Goal: Task Accomplishment & Management: Complete application form

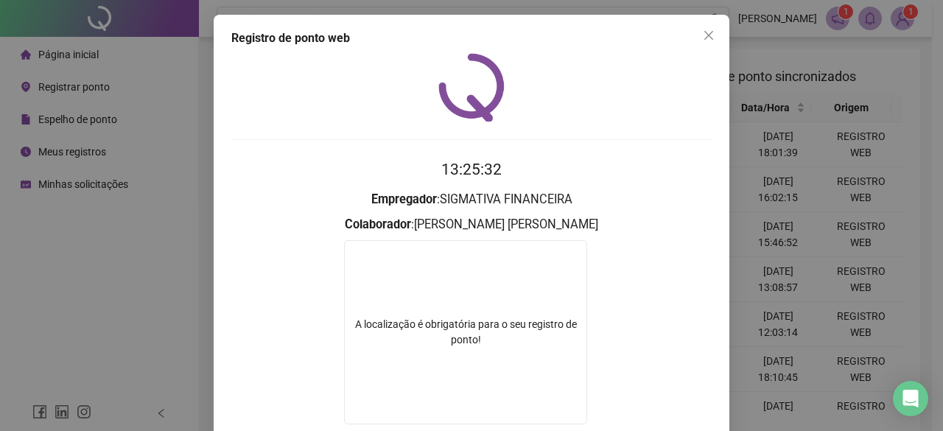
click at [91, 99] on div "Registro de ponto web 13:25:32 Empregador : SIGMATIVA FINANCEIRA Colaborador : …" at bounding box center [471, 215] width 943 height 431
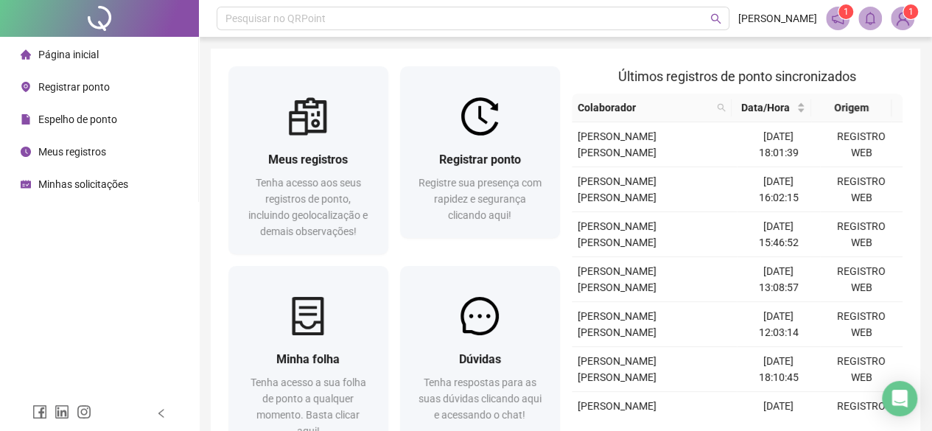
click at [91, 117] on span "Espelho de ponto" at bounding box center [77, 119] width 79 height 12
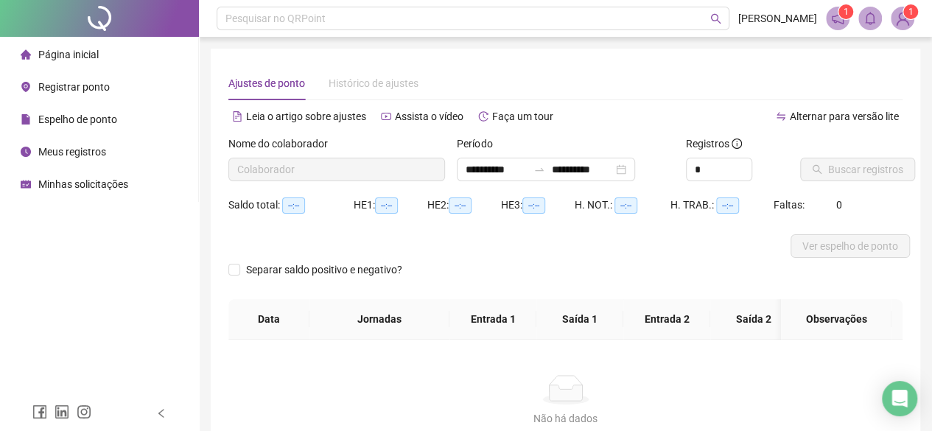
type input "**********"
drag, startPoint x: 705, startPoint y: 169, endPoint x: 682, endPoint y: 167, distance: 22.9
click at [682, 167] on div "Registros *" at bounding box center [737, 164] width 114 height 57
type input "*"
click at [878, 167] on span "Buscar registros" at bounding box center [865, 169] width 75 height 16
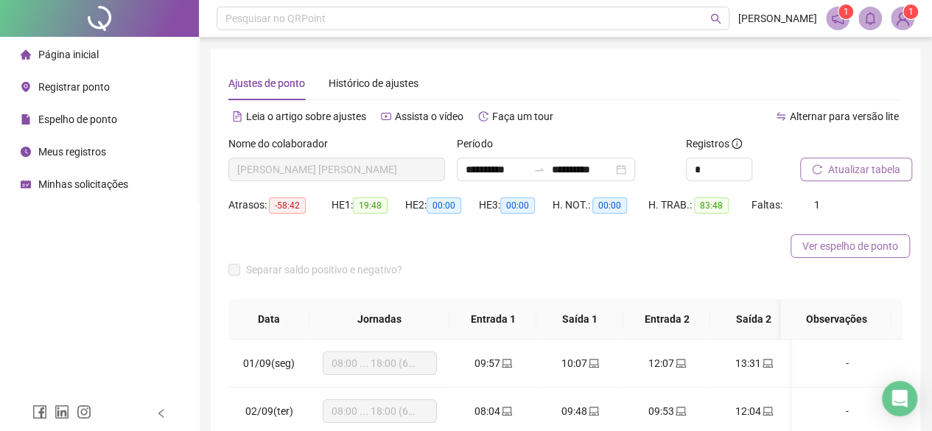
click at [853, 243] on span "Ver espelho de ponto" at bounding box center [850, 246] width 96 height 16
click at [72, 182] on span "Minhas solicitações" at bounding box center [83, 184] width 90 height 12
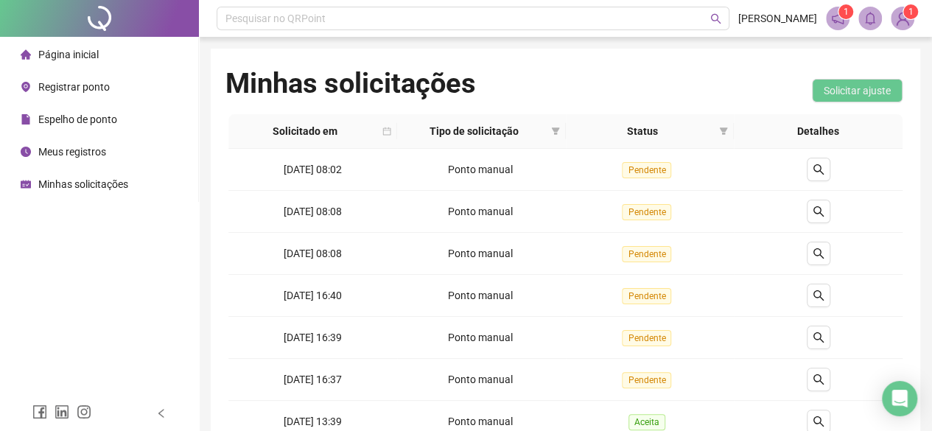
click at [100, 151] on span "Meus registros" at bounding box center [72, 152] width 68 height 12
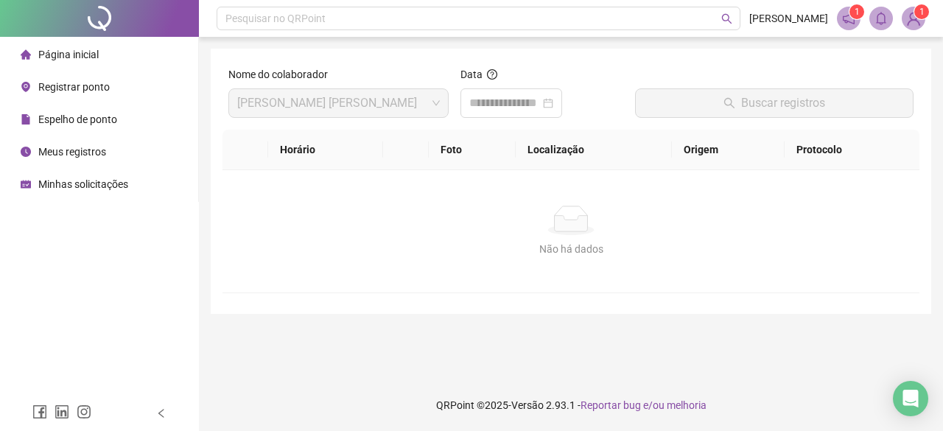
click at [65, 123] on span "Espelho de ponto" at bounding box center [77, 119] width 79 height 12
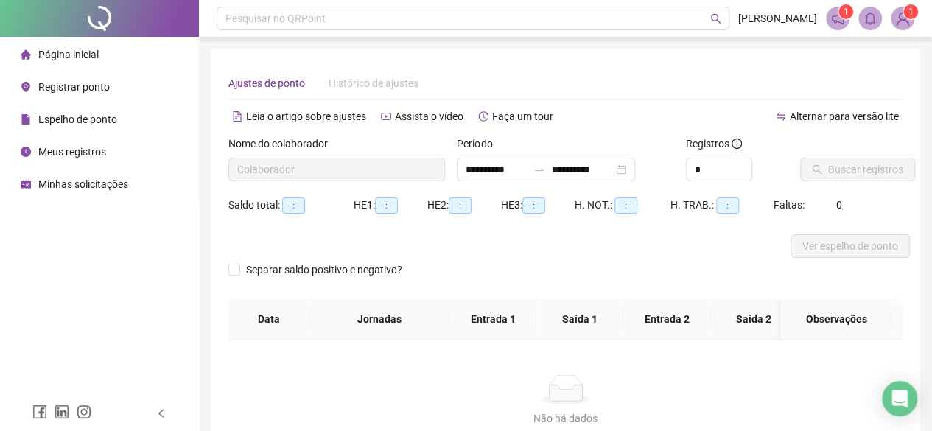
type input "**********"
click at [105, 89] on span "Registrar ponto" at bounding box center [73, 87] width 71 height 12
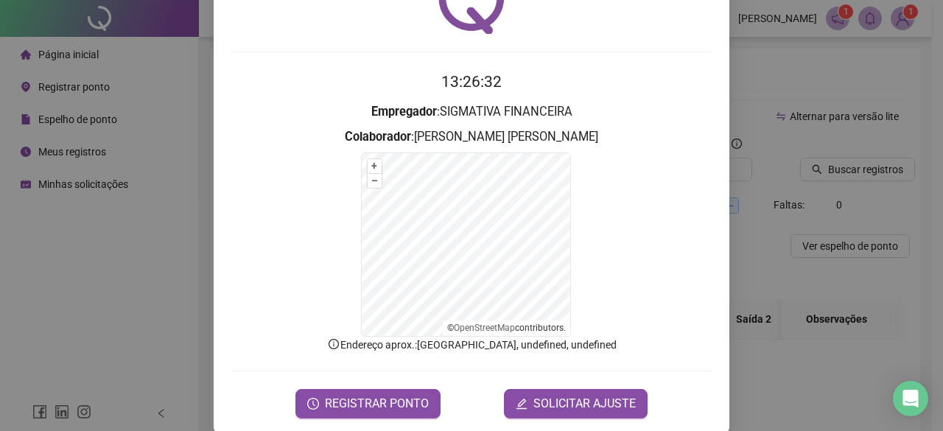
scroll to position [106, 0]
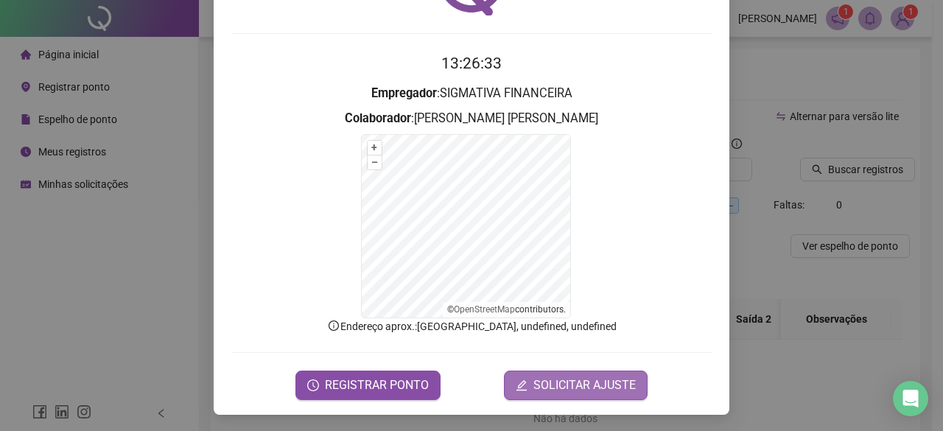
click at [611, 381] on span "SOLICITAR AJUSTE" at bounding box center [584, 385] width 102 height 18
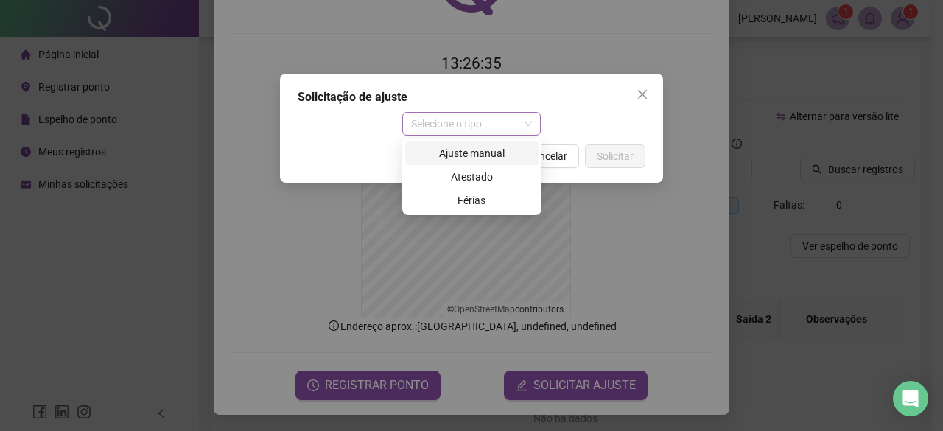
click at [495, 120] on span "Selecione o tipo" at bounding box center [472, 124] width 122 height 22
click at [492, 155] on div "Ajuste manual" at bounding box center [472, 153] width 116 height 16
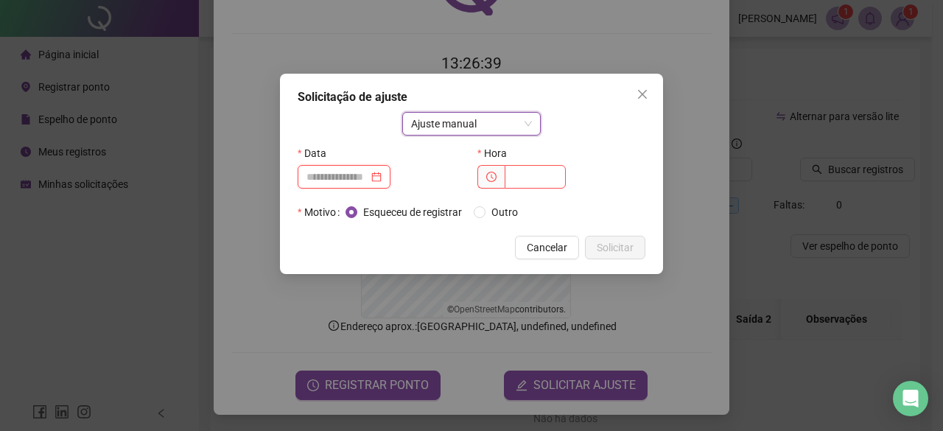
click at [340, 180] on input at bounding box center [337, 177] width 62 height 16
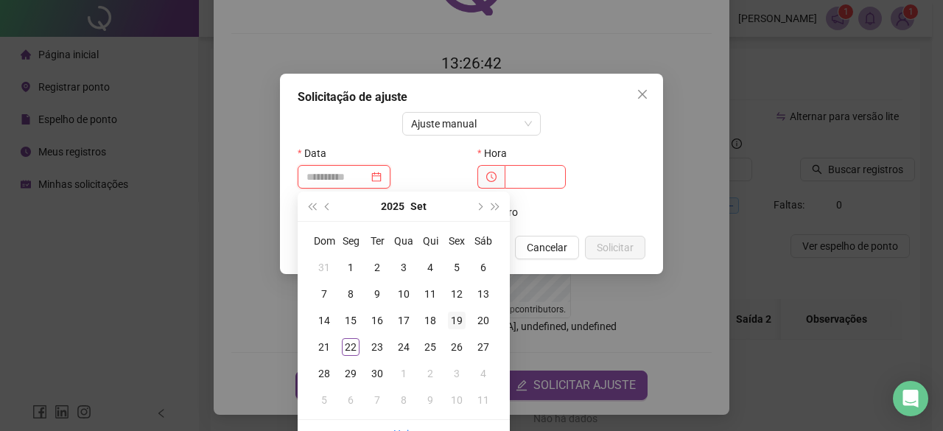
type input "**********"
click at [460, 326] on div "19" at bounding box center [457, 321] width 18 height 18
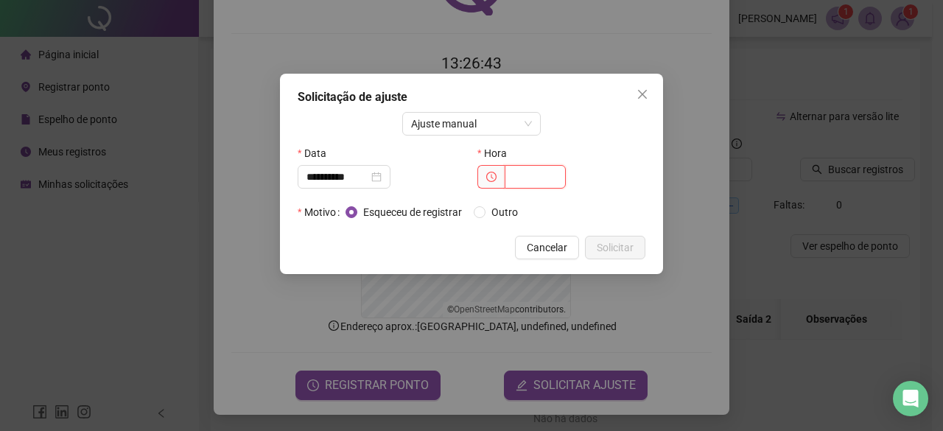
click at [521, 179] on input "text" at bounding box center [535, 177] width 61 height 24
type input "*****"
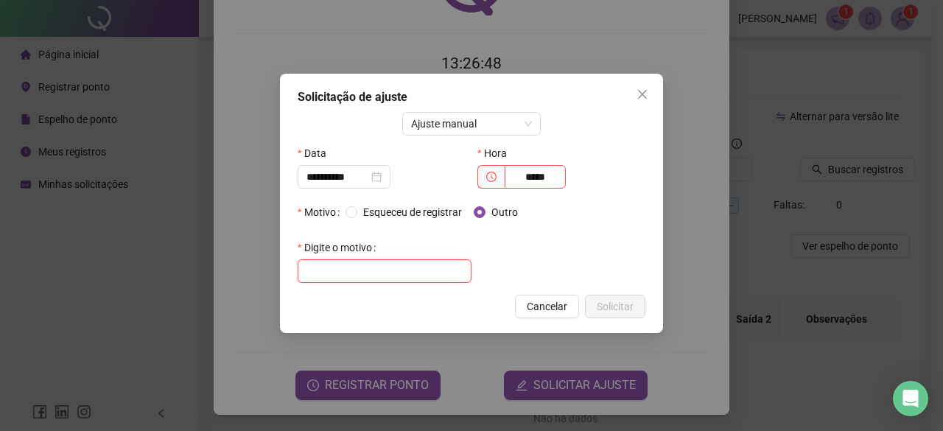
click at [396, 265] on input "text" at bounding box center [385, 271] width 174 height 24
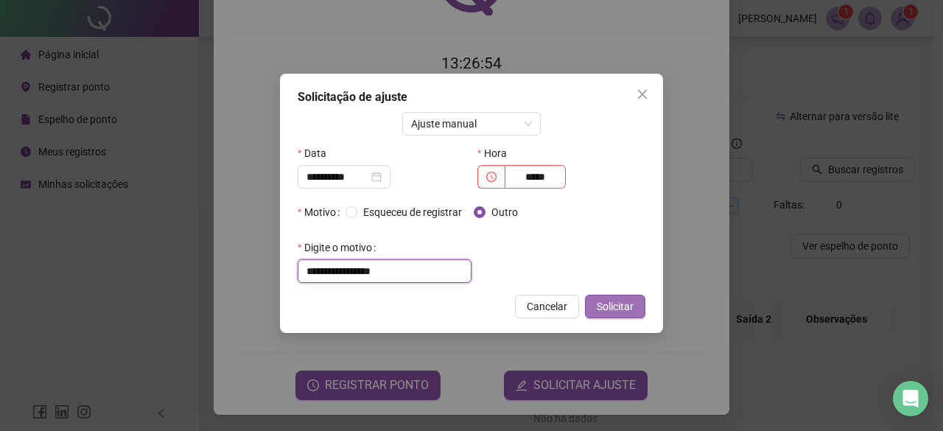
type input "**********"
click at [605, 305] on span "Solicitar" at bounding box center [615, 306] width 37 height 16
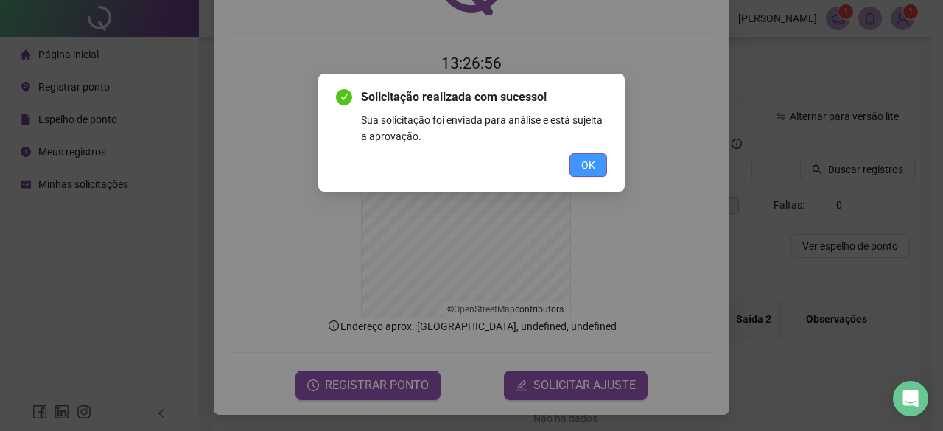
click at [583, 167] on span "OK" at bounding box center [588, 165] width 14 height 16
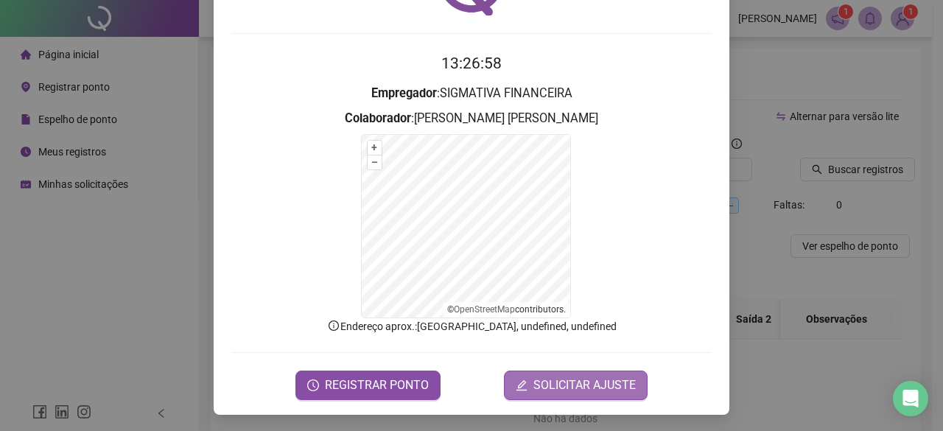
click at [546, 385] on span "SOLICITAR AJUSTE" at bounding box center [584, 385] width 102 height 18
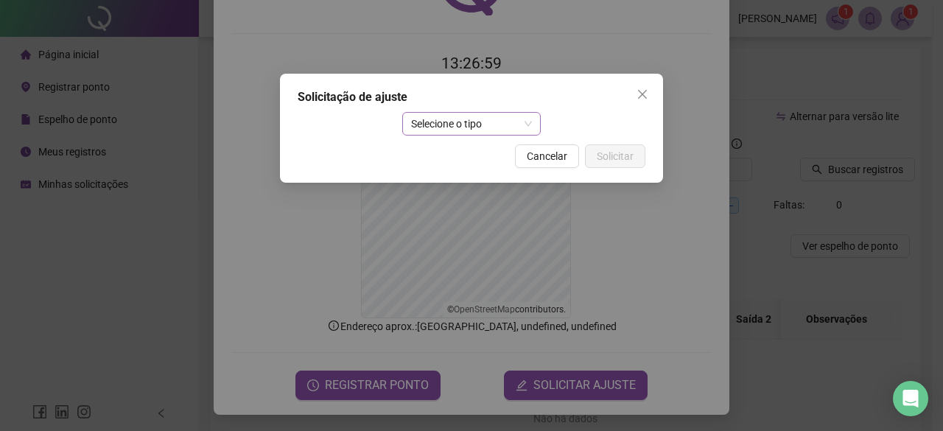
click at [493, 124] on span "Selecione o tipo" at bounding box center [472, 124] width 122 height 22
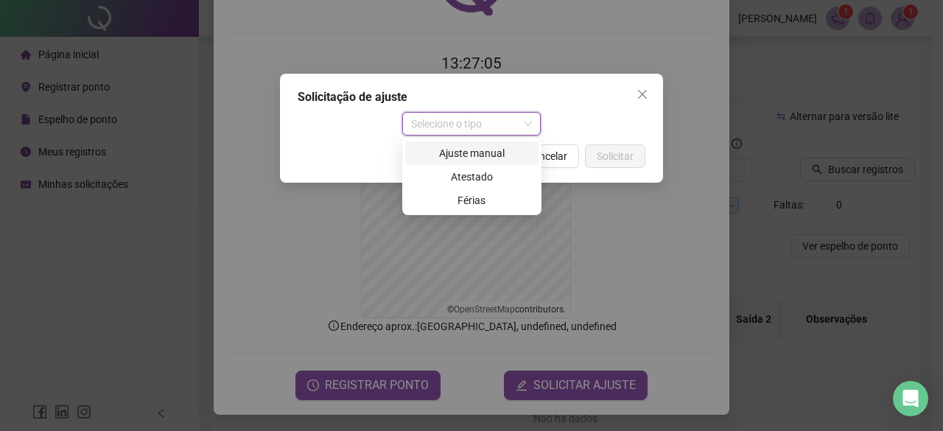
click at [481, 157] on div "Ajuste manual" at bounding box center [472, 153] width 116 height 16
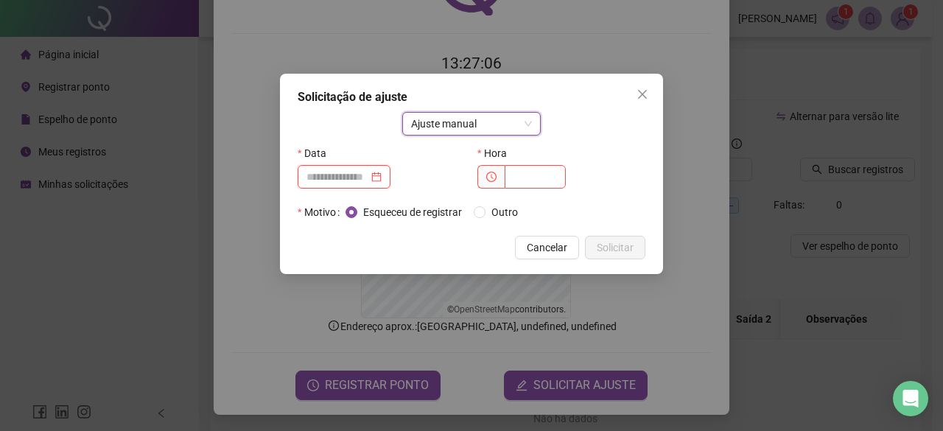
click at [368, 173] on input at bounding box center [337, 177] width 62 height 16
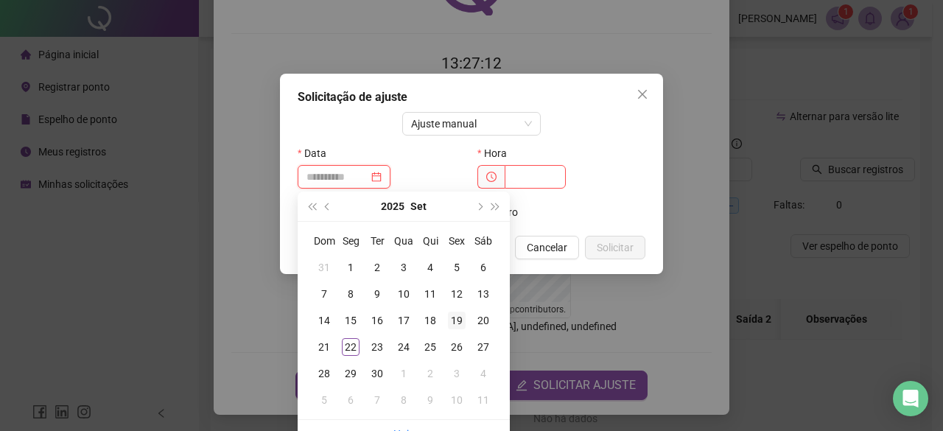
type input "**********"
drag, startPoint x: 455, startPoint y: 319, endPoint x: 451, endPoint y: 280, distance: 39.3
click at [455, 320] on div "19" at bounding box center [457, 321] width 18 height 18
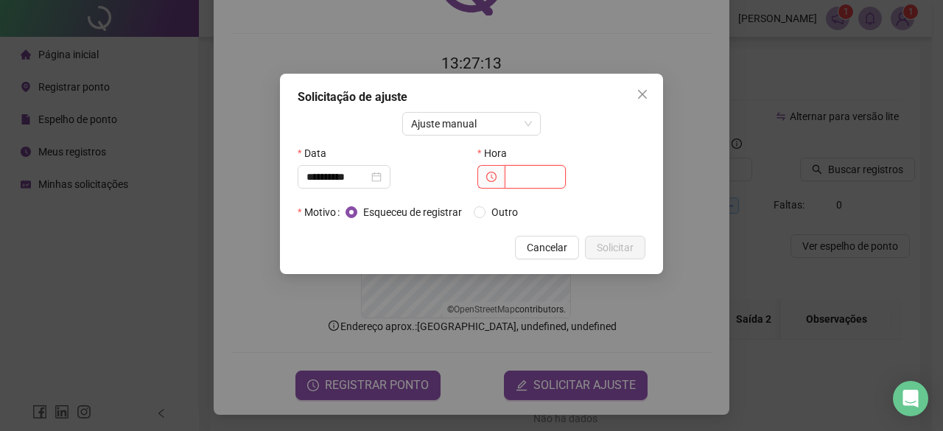
click at [527, 181] on input "text" at bounding box center [535, 177] width 61 height 24
type input "*****"
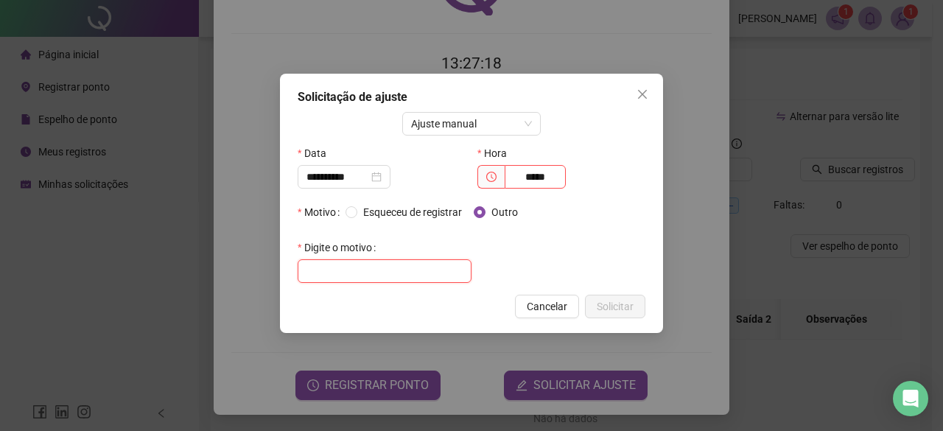
drag, startPoint x: 409, startPoint y: 267, endPoint x: 410, endPoint y: 259, distance: 8.1
click at [410, 261] on input "text" at bounding box center [385, 271] width 174 height 24
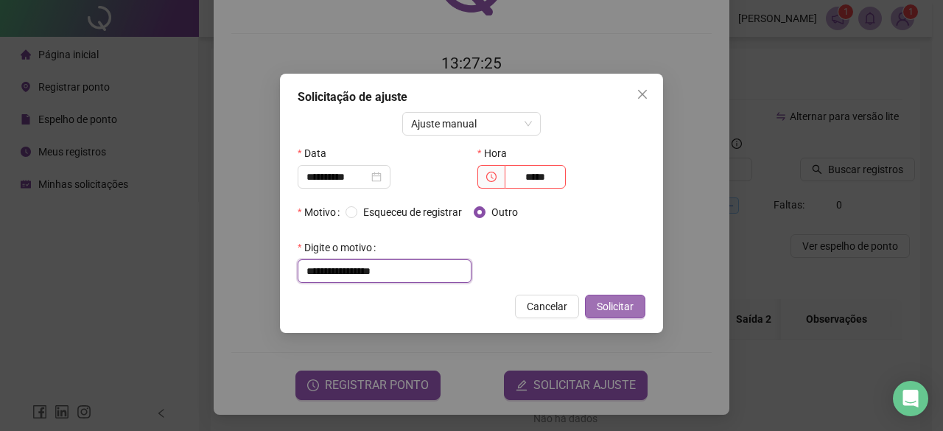
type input "**********"
click at [625, 310] on span "Solicitar" at bounding box center [615, 306] width 37 height 16
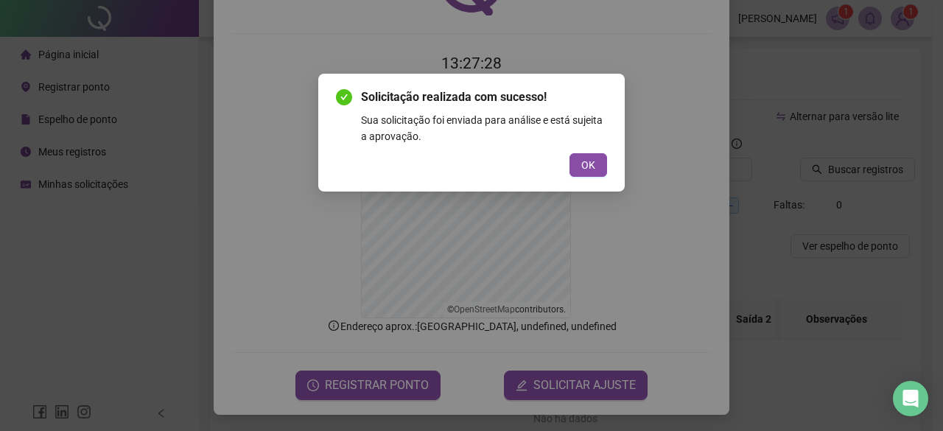
click at [594, 169] on span "OK" at bounding box center [588, 165] width 14 height 16
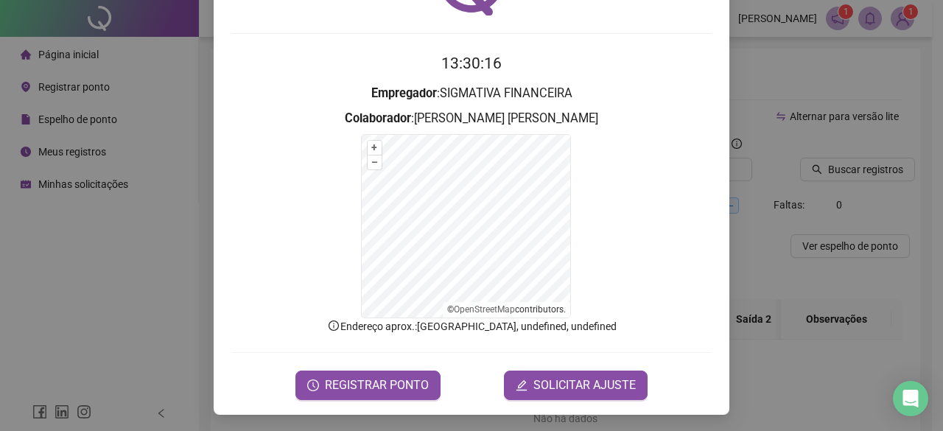
click at [82, 154] on div "Registro de ponto web 13:30:16 Empregador : SIGMATIVA FINANCEIRA Colaborador : …" at bounding box center [471, 215] width 943 height 431
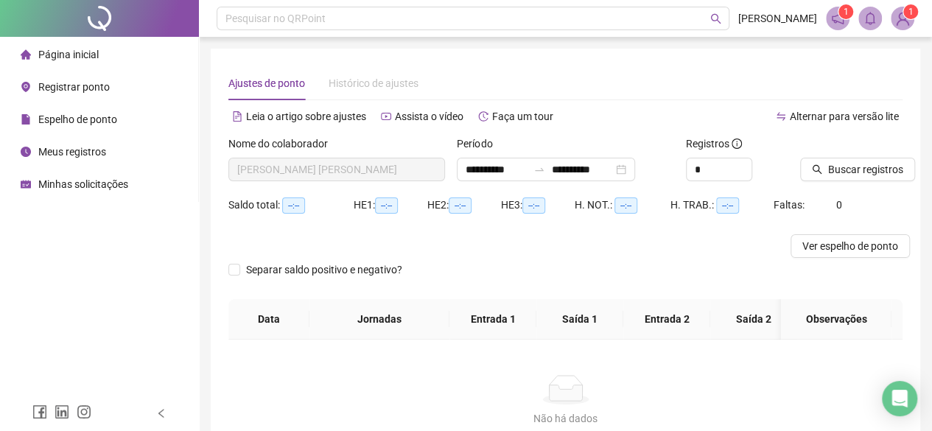
click at [91, 187] on span "Minhas solicitações" at bounding box center [83, 184] width 90 height 12
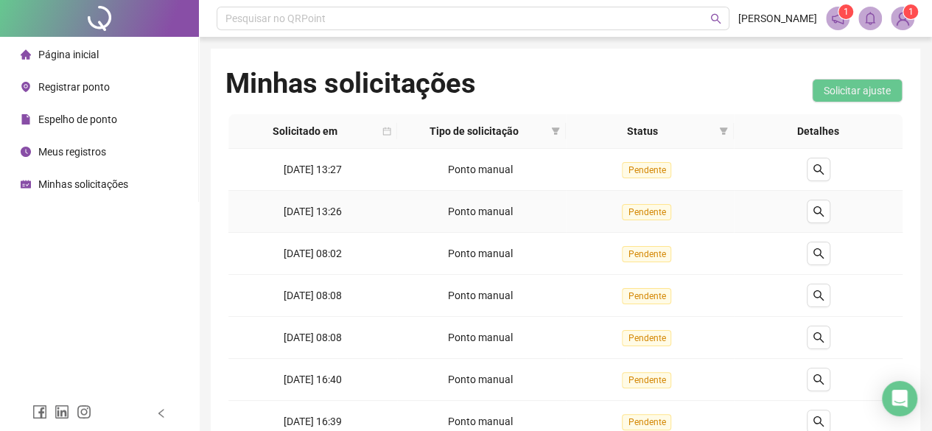
drag, startPoint x: 665, startPoint y: 210, endPoint x: 706, endPoint y: 220, distance: 41.8
click at [665, 211] on span "Pendente" at bounding box center [646, 212] width 49 height 16
click at [819, 208] on icon "search" at bounding box center [818, 211] width 12 height 12
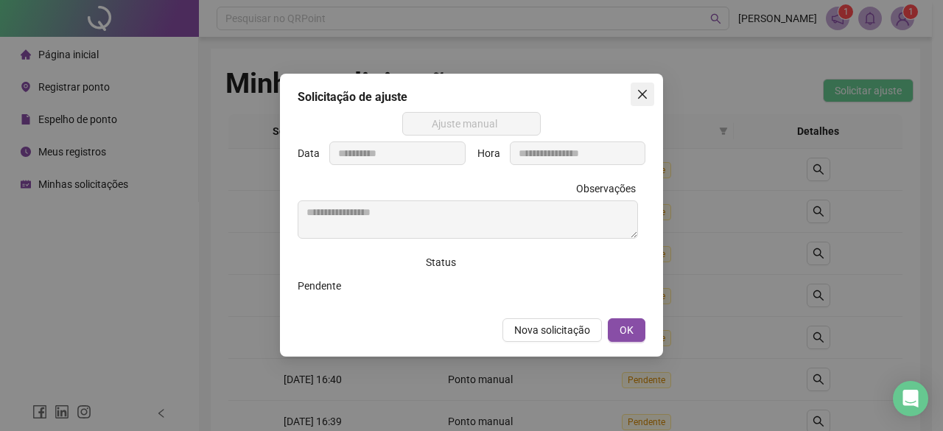
click at [639, 94] on icon "close" at bounding box center [642, 94] width 12 height 12
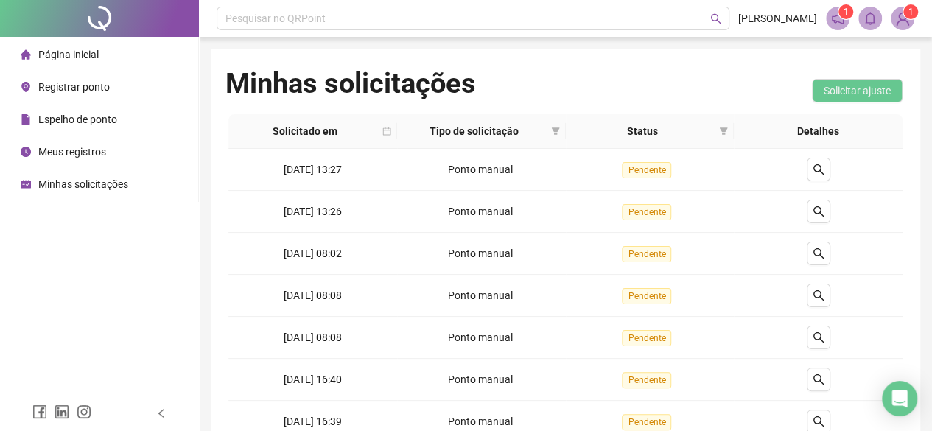
click at [65, 92] on span "Registrar ponto" at bounding box center [73, 87] width 71 height 12
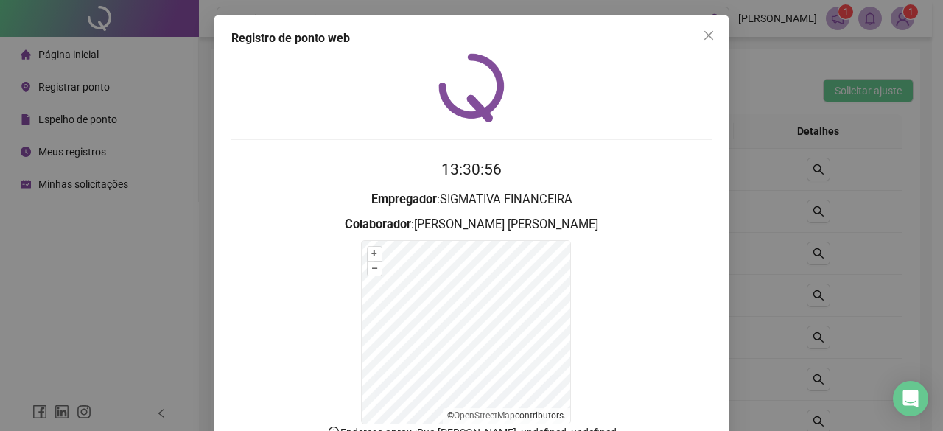
scroll to position [106, 0]
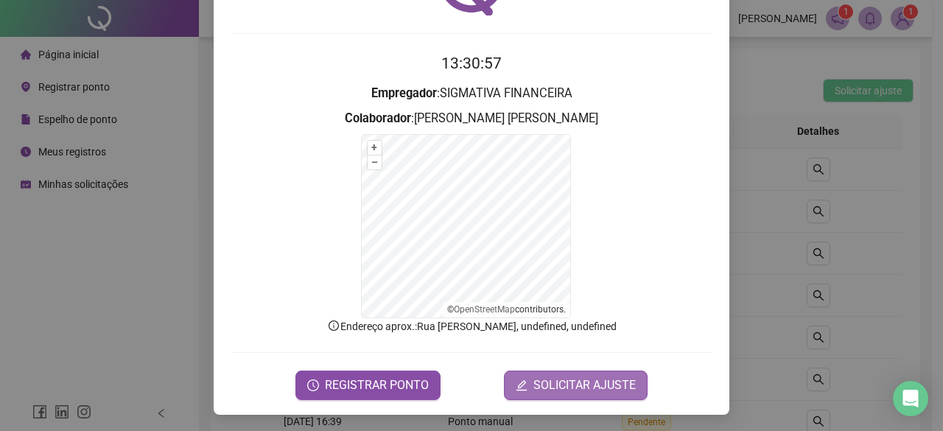
click at [601, 383] on span "SOLICITAR AJUSTE" at bounding box center [584, 385] width 102 height 18
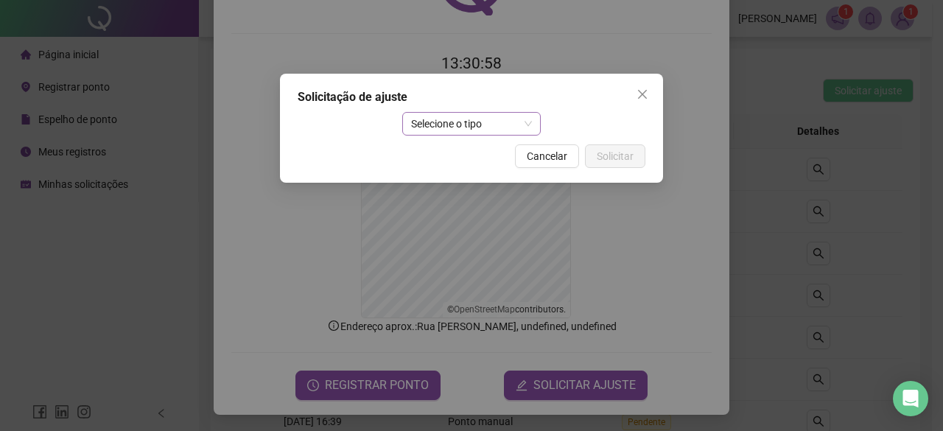
click at [458, 126] on span "Selecione o tipo" at bounding box center [472, 124] width 122 height 22
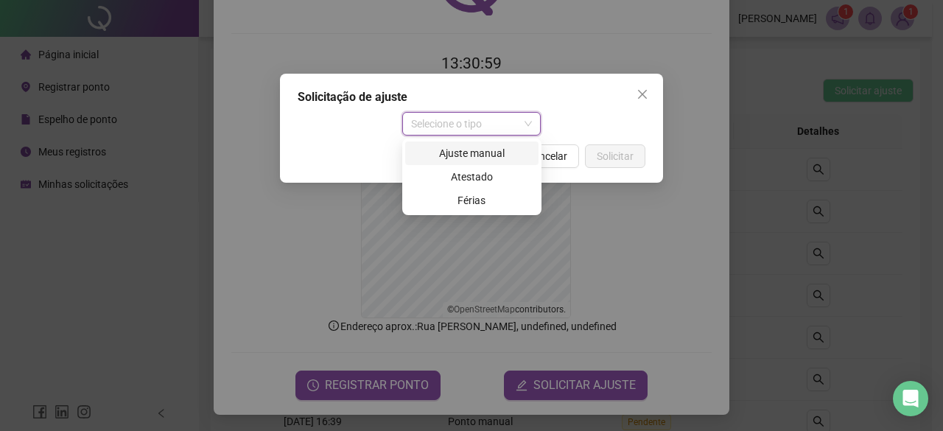
click at [474, 157] on div "Ajuste manual" at bounding box center [472, 153] width 116 height 16
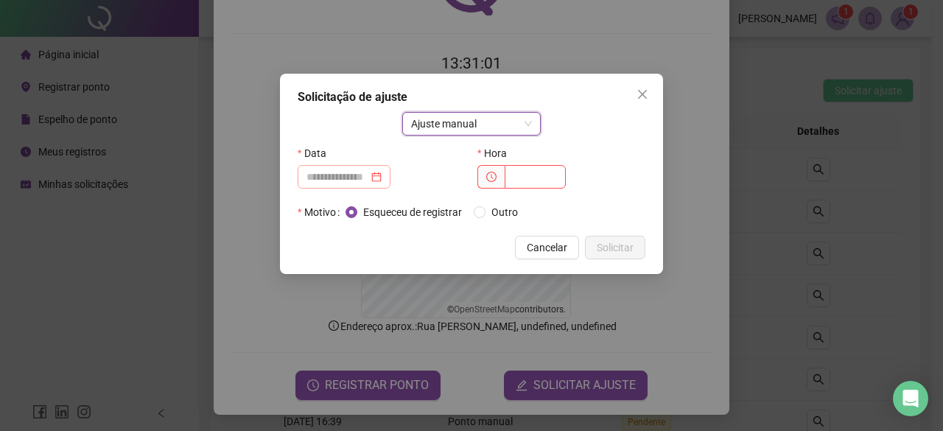
drag, startPoint x: 399, startPoint y: 175, endPoint x: 404, endPoint y: 183, distance: 9.2
click at [382, 175] on div at bounding box center [343, 177] width 75 height 16
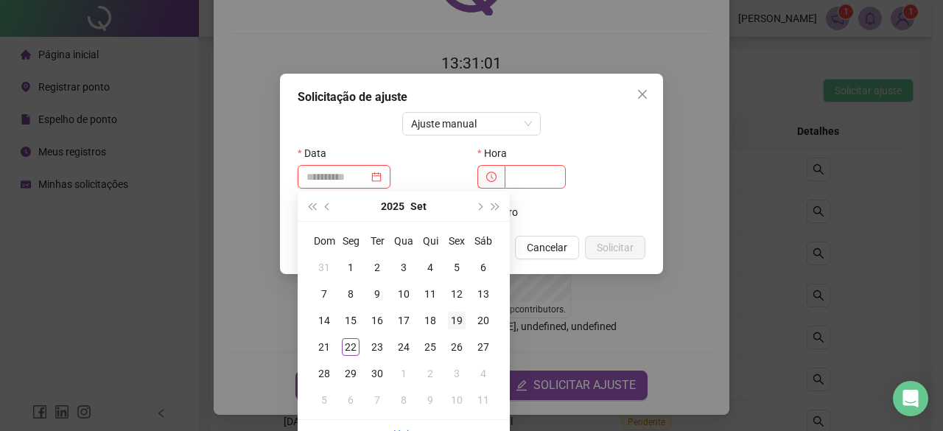
type input "**********"
click at [460, 321] on div "19" at bounding box center [457, 321] width 18 height 18
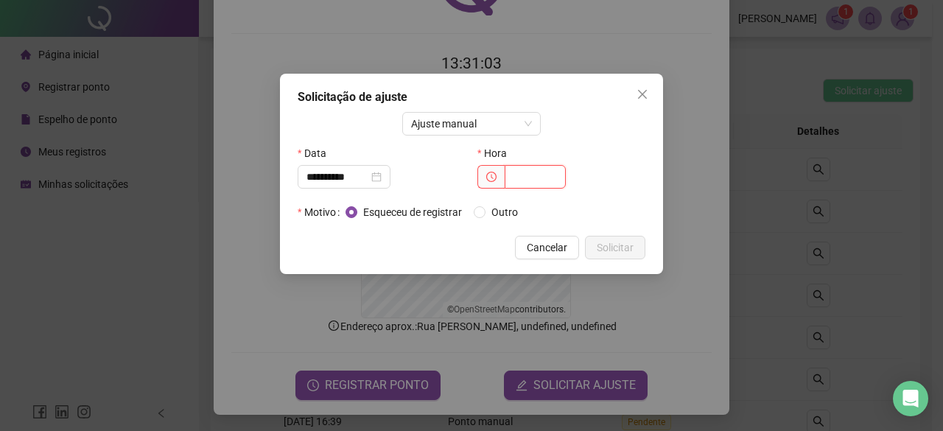
click at [516, 175] on input "text" at bounding box center [535, 177] width 61 height 24
type input "*"
click at [551, 242] on span "Cancelar" at bounding box center [547, 247] width 41 height 16
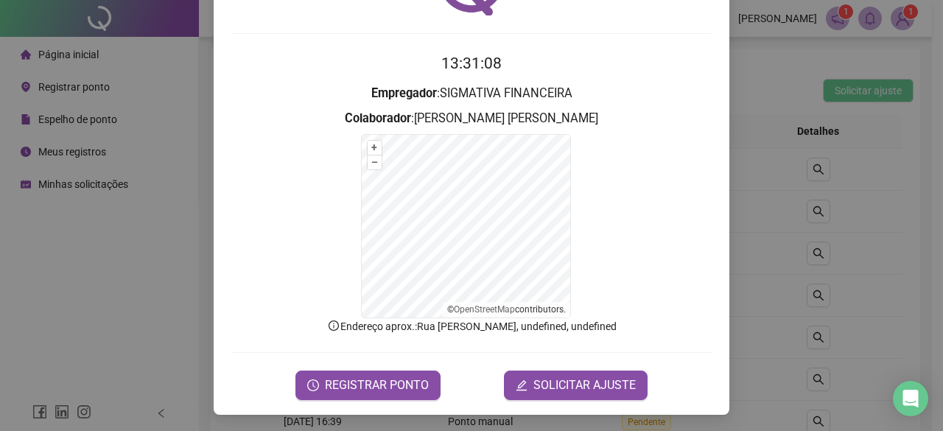
click at [77, 122] on div "Registro de ponto web 13:31:08 Empregador : SIGMATIVA FINANCEIRA Colaborador : …" at bounding box center [471, 215] width 943 height 431
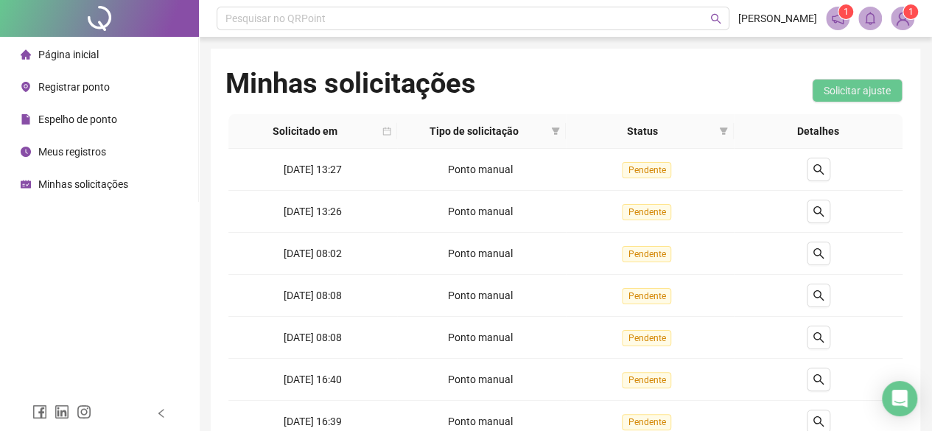
click at [83, 90] on span "Registrar ponto" at bounding box center [73, 87] width 71 height 12
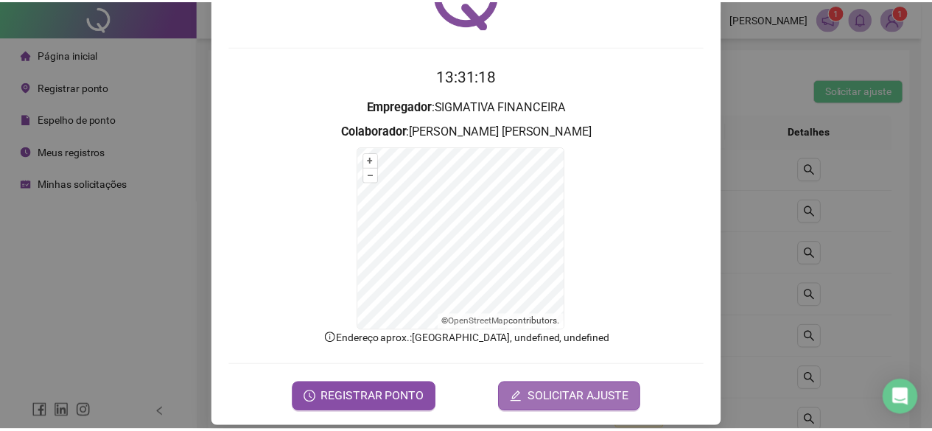
scroll to position [106, 0]
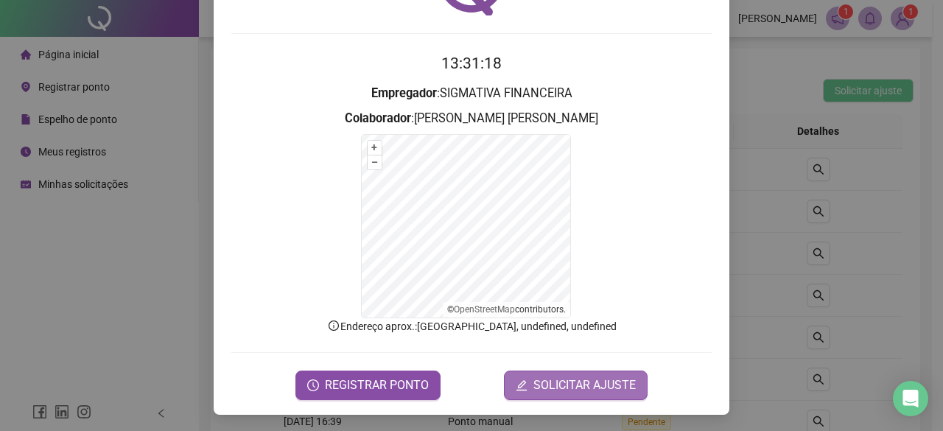
click at [597, 382] on span "SOLICITAR AJUSTE" at bounding box center [584, 385] width 102 height 18
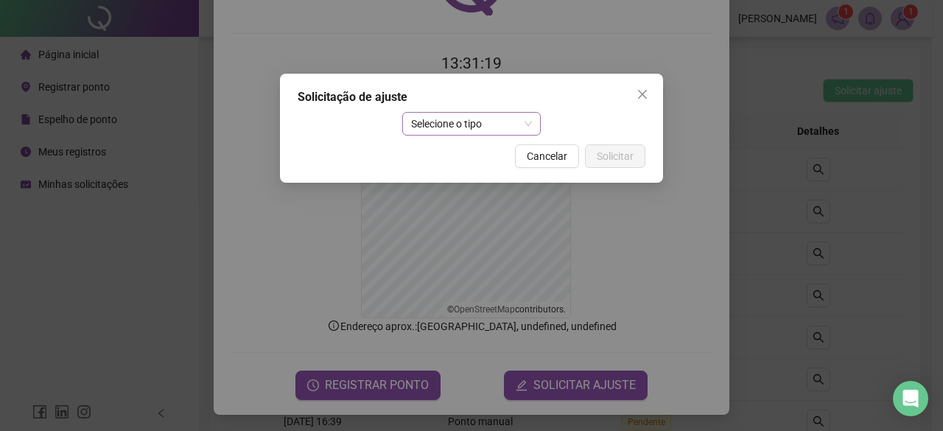
click at [465, 126] on span "Selecione o tipo" at bounding box center [472, 124] width 122 height 22
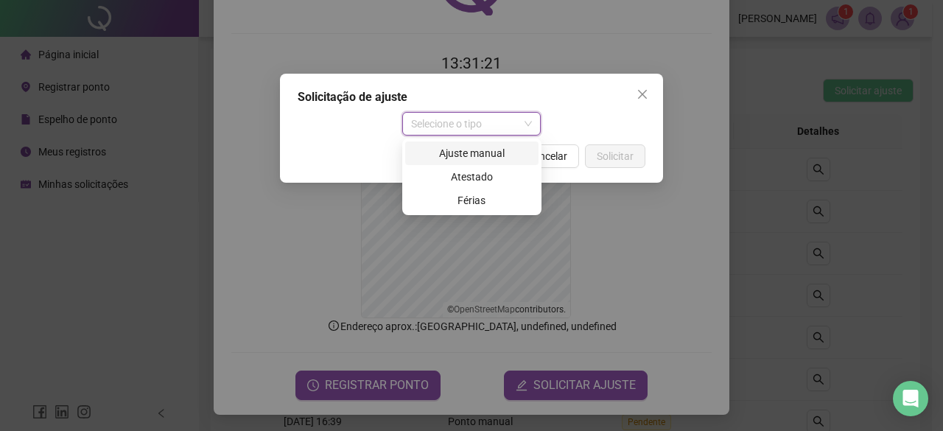
click at [464, 160] on div "Ajuste manual" at bounding box center [472, 153] width 116 height 16
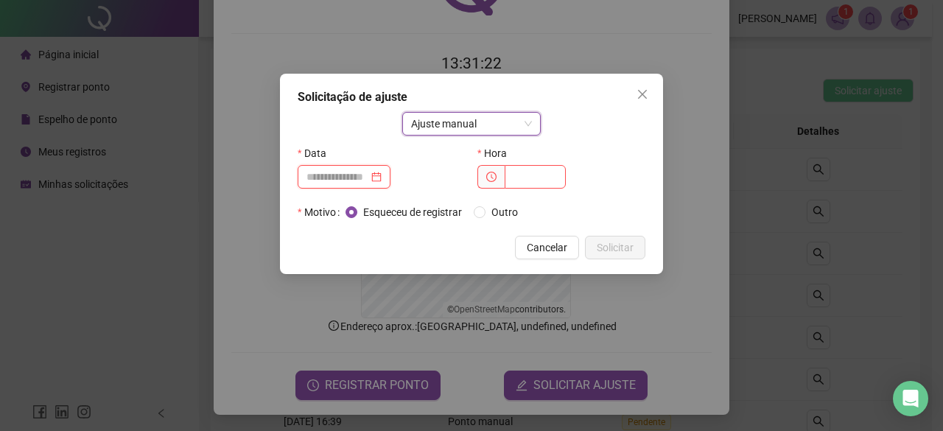
click at [368, 176] on input at bounding box center [337, 177] width 62 height 16
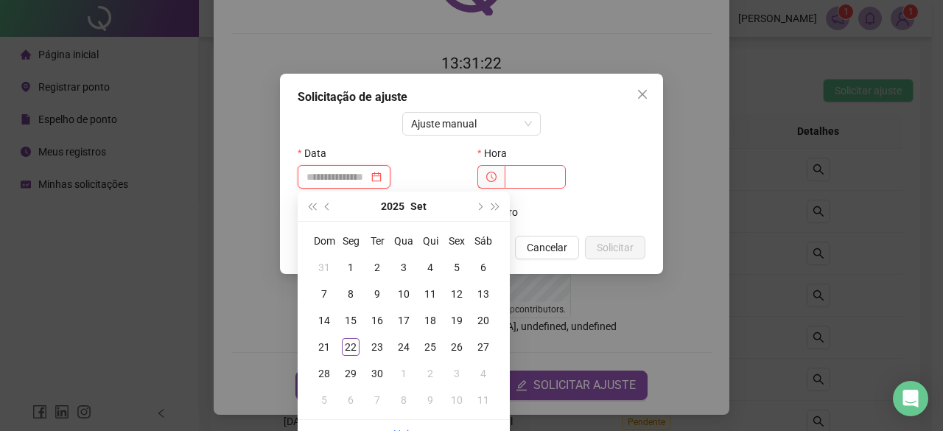
click at [390, 180] on div at bounding box center [344, 177] width 93 height 24
type input "**********"
click at [455, 320] on div "19" at bounding box center [457, 321] width 18 height 18
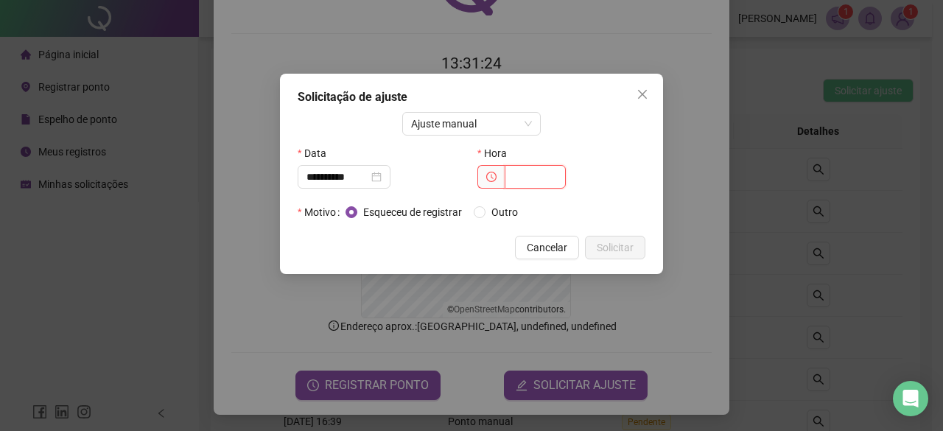
drag, startPoint x: 523, startPoint y: 175, endPoint x: 593, endPoint y: 199, distance: 74.1
click at [524, 174] on input "text" at bounding box center [535, 177] width 61 height 24
type input "*****"
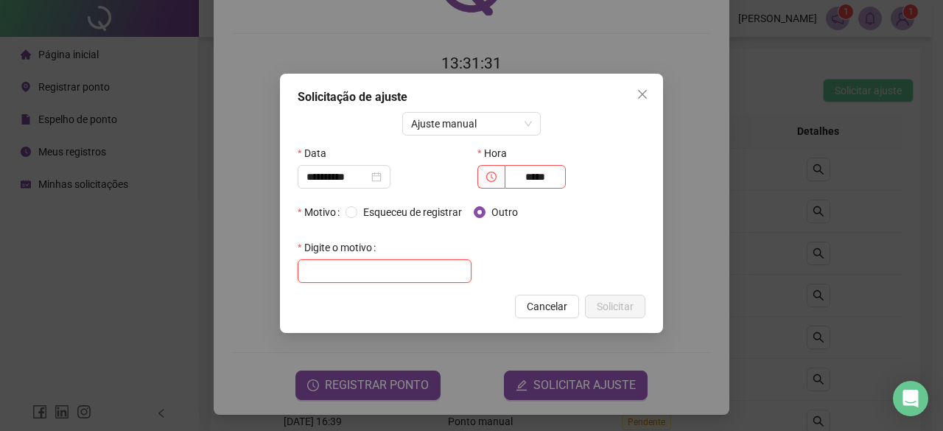
click at [408, 275] on input "text" at bounding box center [385, 271] width 174 height 24
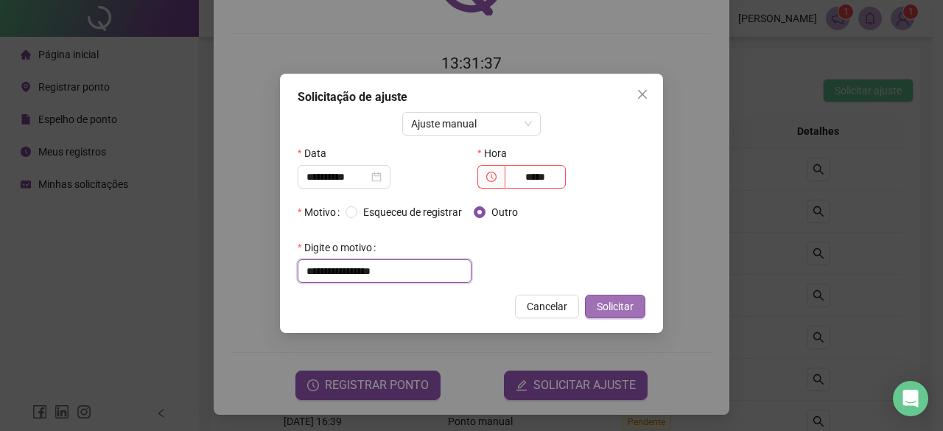
type input "**********"
click at [609, 303] on span "Solicitar" at bounding box center [615, 306] width 37 height 16
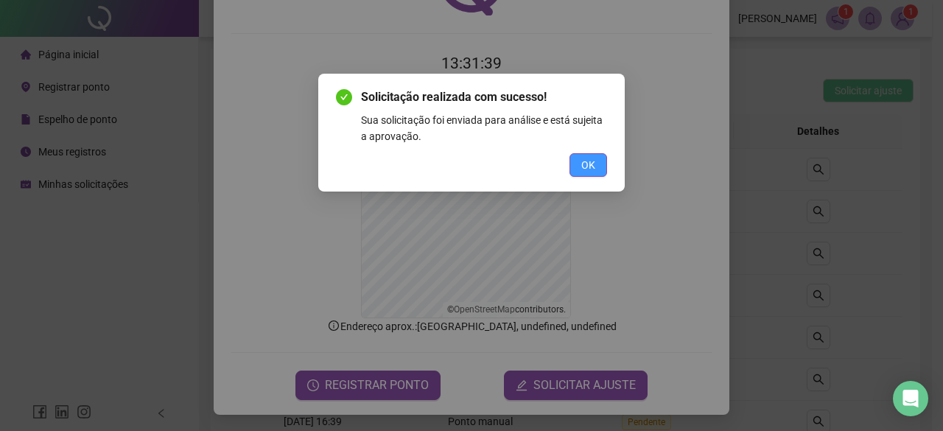
click at [591, 169] on span "OK" at bounding box center [588, 165] width 14 height 16
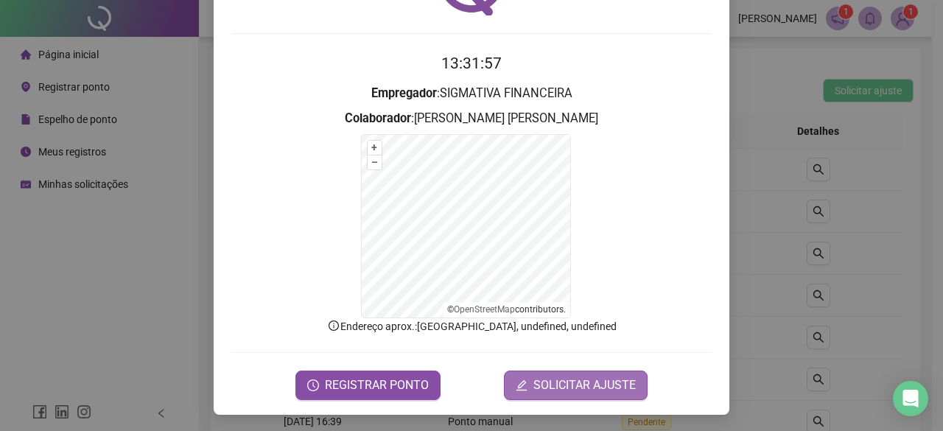
click at [563, 393] on span "SOLICITAR AJUSTE" at bounding box center [584, 385] width 102 height 18
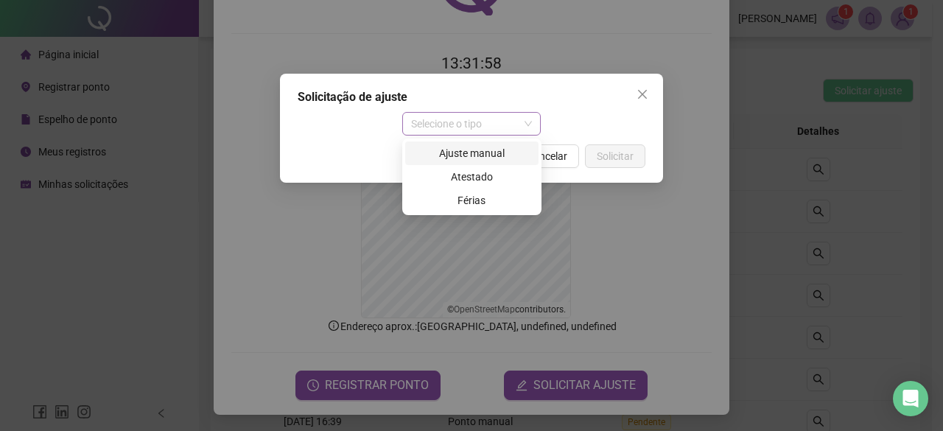
click at [454, 127] on span "Selecione o tipo" at bounding box center [472, 124] width 122 height 22
click at [459, 148] on div "Ajuste manual" at bounding box center [472, 153] width 116 height 16
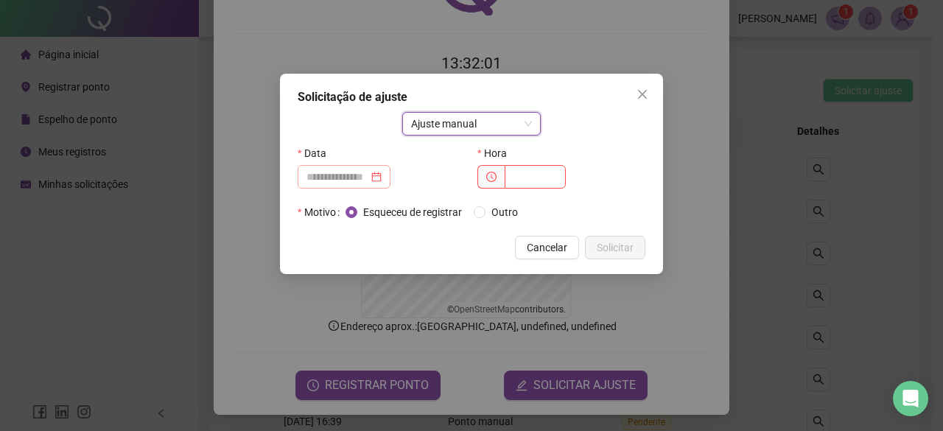
click at [382, 173] on div at bounding box center [343, 177] width 75 height 16
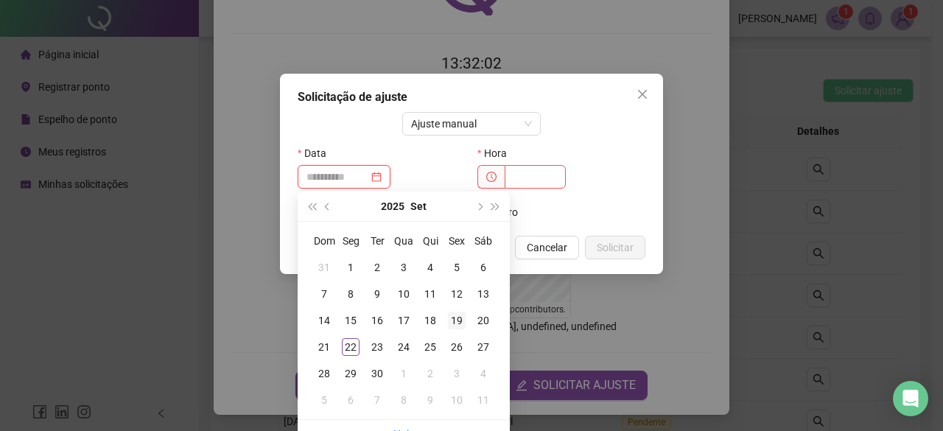
type input "**********"
click at [457, 322] on div "19" at bounding box center [457, 321] width 18 height 18
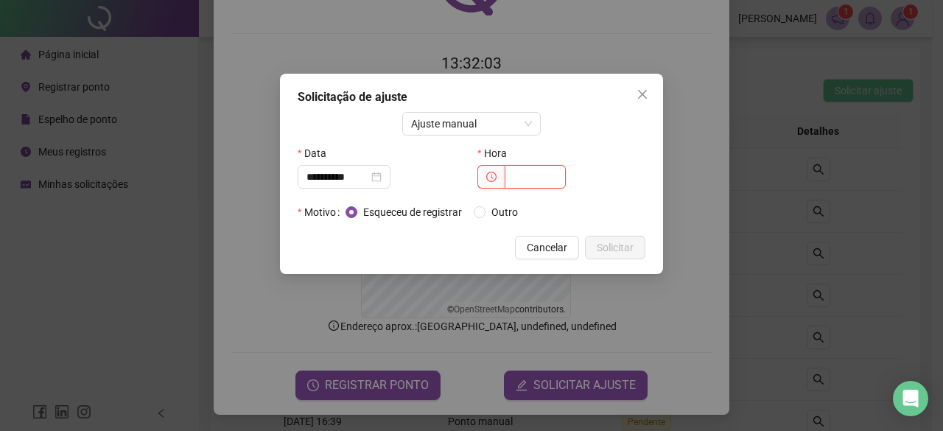
click at [524, 172] on input "text" at bounding box center [535, 177] width 61 height 24
type input "*****"
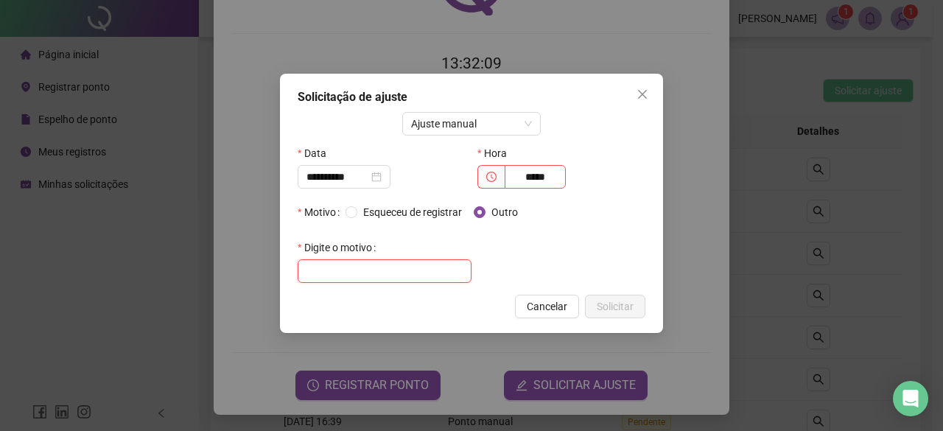
click at [421, 274] on input "text" at bounding box center [385, 271] width 174 height 24
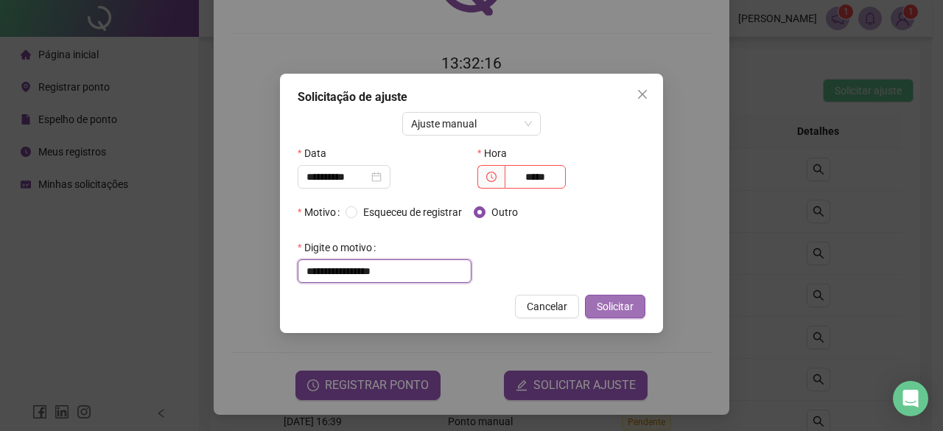
type input "**********"
click at [625, 306] on span "Solicitar" at bounding box center [615, 306] width 37 height 16
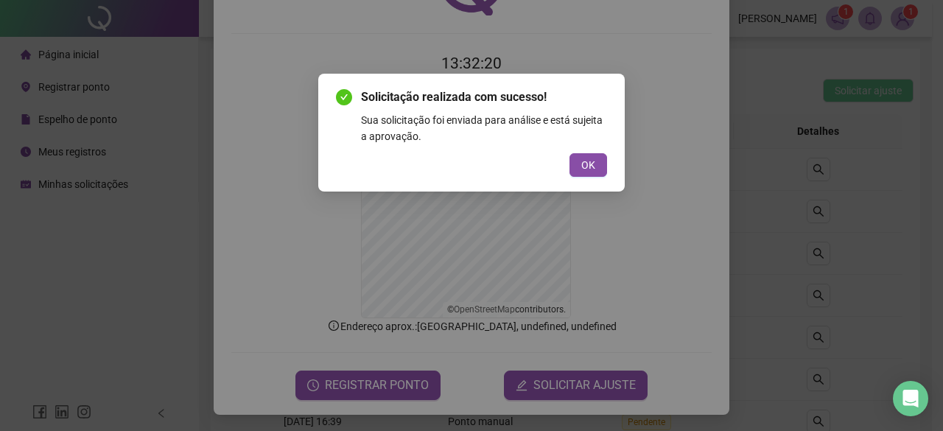
click at [600, 163] on button "OK" at bounding box center [588, 165] width 38 height 24
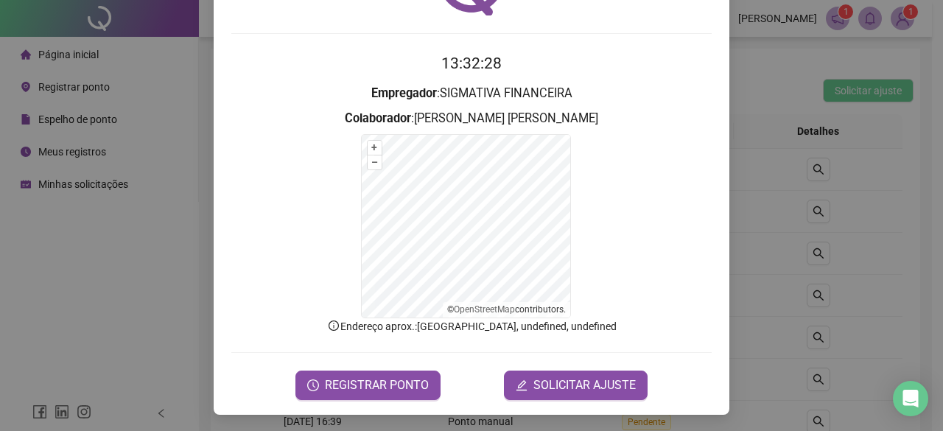
click at [95, 188] on div "Registro de ponto web 13:32:28 Empregador : SIGMATIVA FINANCEIRA Colaborador : …" at bounding box center [471, 215] width 943 height 431
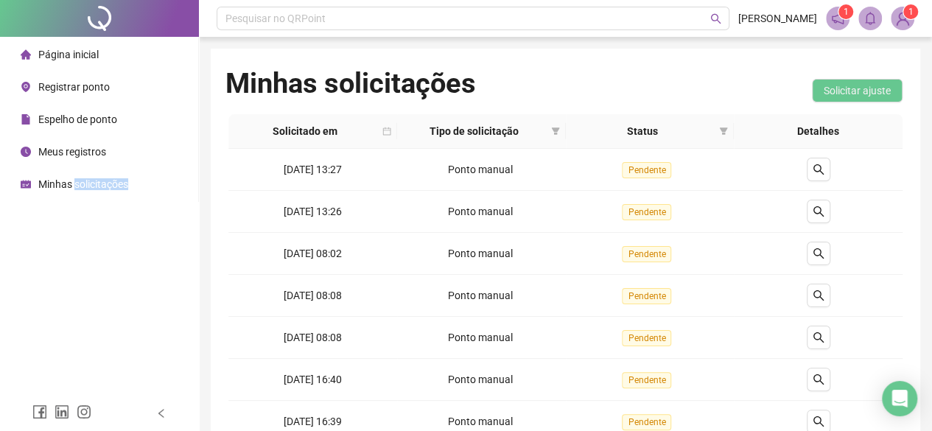
click at [95, 188] on span "Minhas solicitações" at bounding box center [83, 184] width 90 height 12
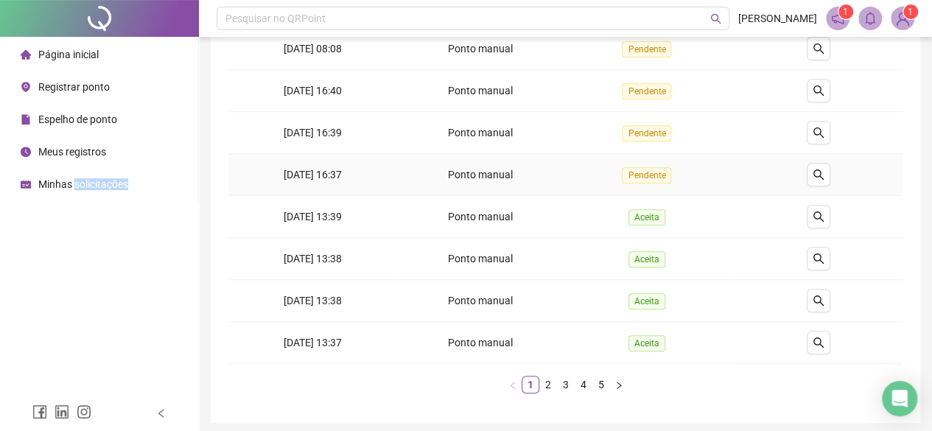
scroll to position [340, 0]
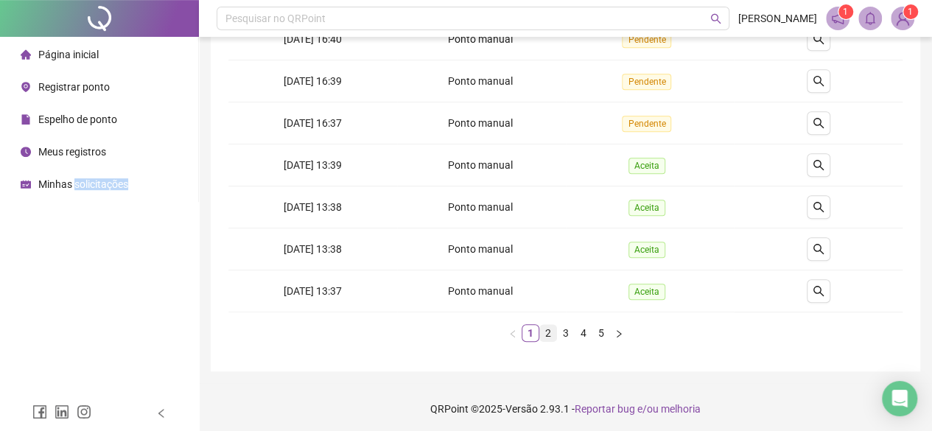
click at [545, 332] on link "2" at bounding box center [548, 333] width 16 height 16
click at [524, 331] on link "1" at bounding box center [530, 333] width 16 height 16
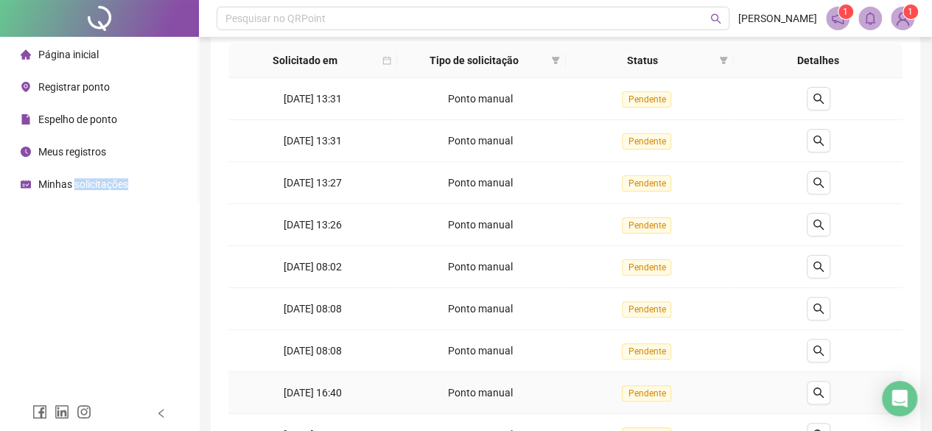
scroll to position [71, 0]
click at [106, 180] on span "Minhas solicitações" at bounding box center [83, 184] width 90 height 12
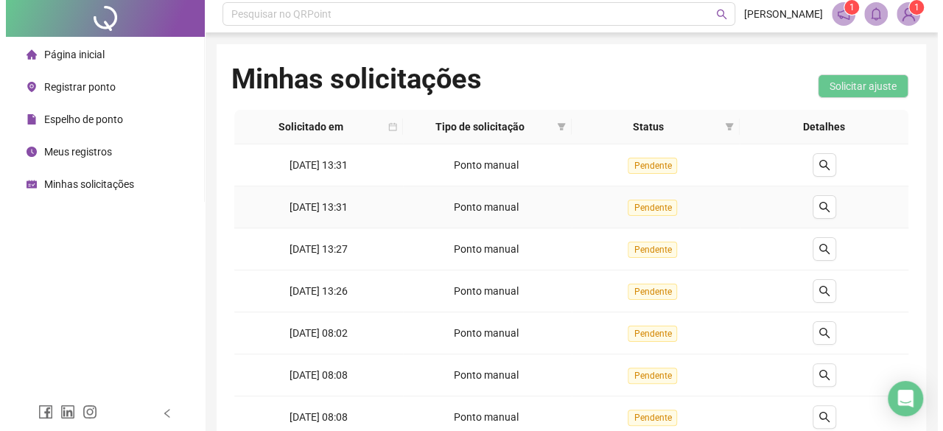
scroll to position [0, 0]
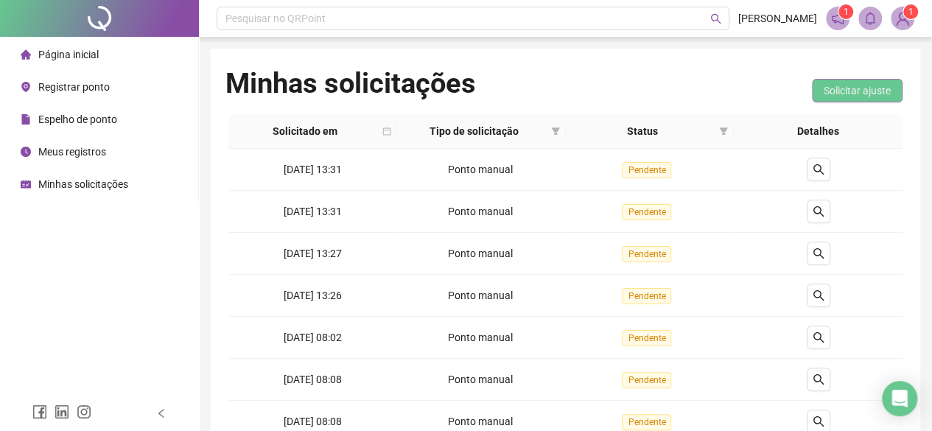
click at [827, 88] on span "Solicitar ajuste" at bounding box center [856, 90] width 67 height 16
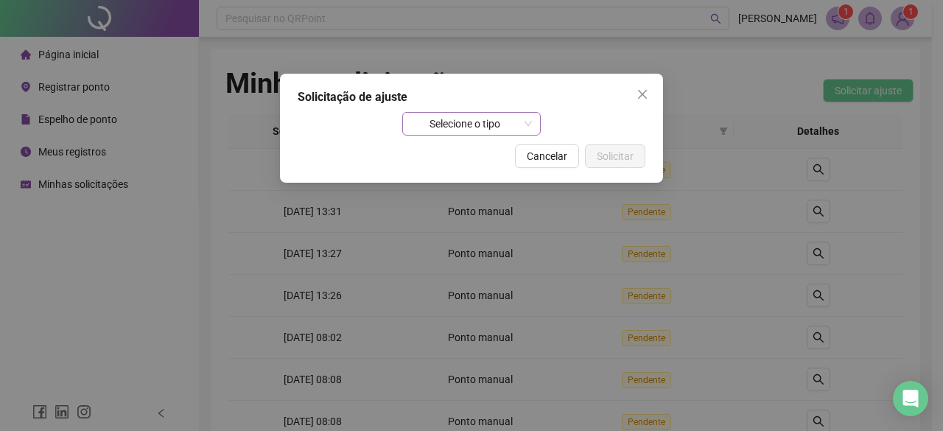
click at [527, 122] on span "Selecione o tipo" at bounding box center [472, 124] width 122 height 22
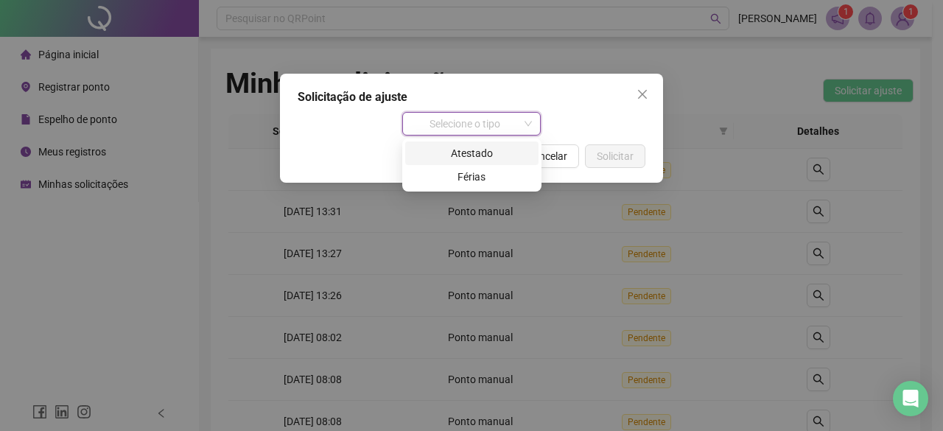
click at [645, 82] on button "Close" at bounding box center [642, 94] width 24 height 24
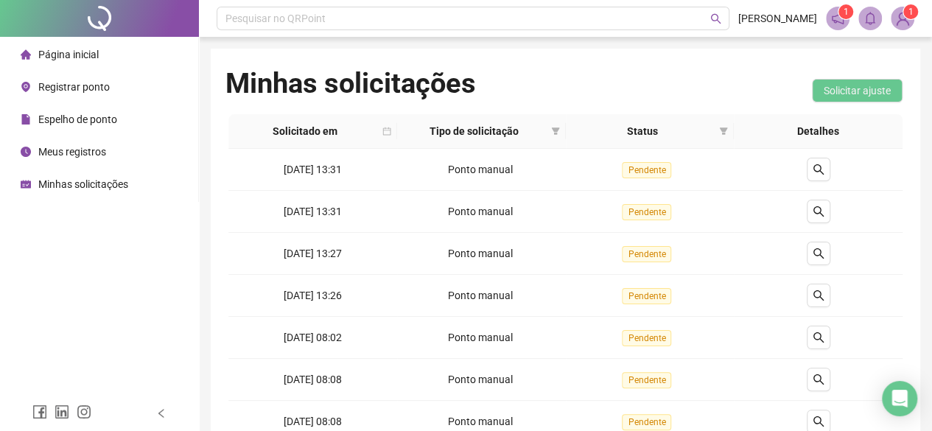
click at [94, 92] on span "Registrar ponto" at bounding box center [73, 87] width 71 height 12
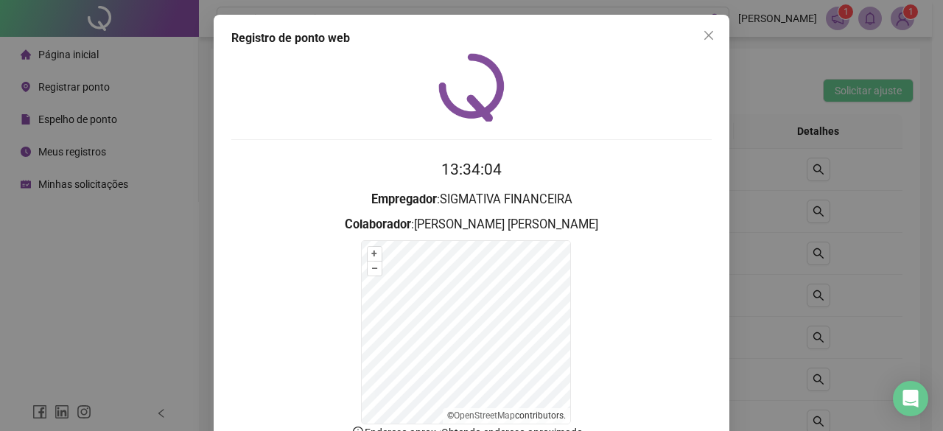
click at [603, 292] on form "13:34:04 Empregador : SIGMATIVA FINANCEIRA Colaborador : [PERSON_NAME] + – ⇧ › …" at bounding box center [471, 332] width 480 height 348
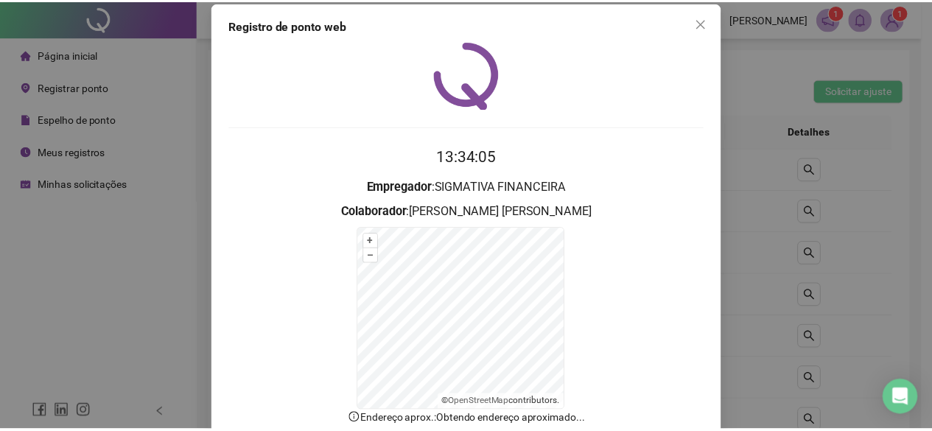
scroll to position [106, 0]
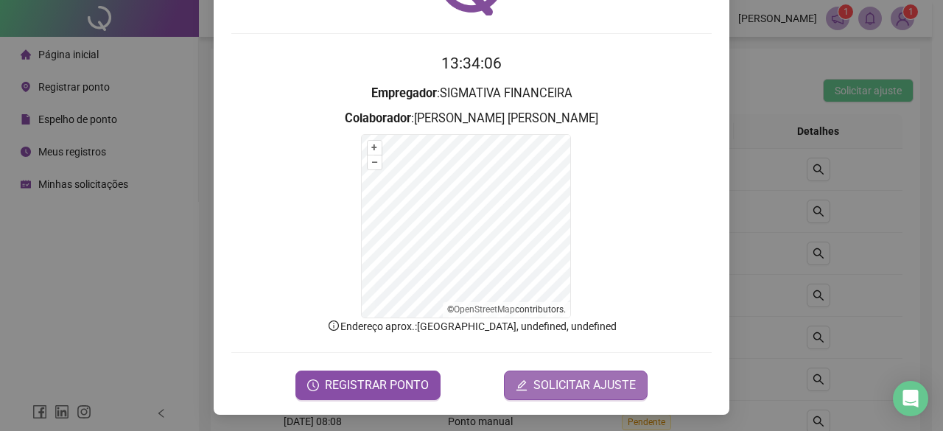
click at [555, 376] on span "SOLICITAR AJUSTE" at bounding box center [584, 385] width 102 height 18
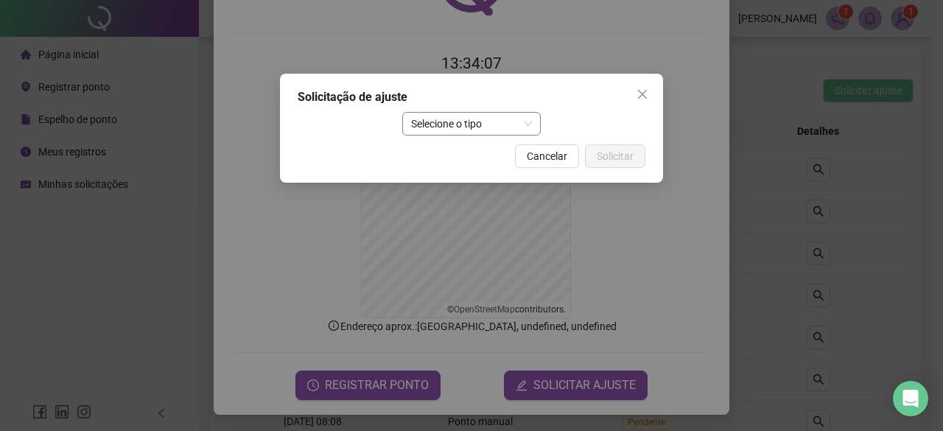
click at [451, 119] on span "Selecione o tipo" at bounding box center [472, 124] width 122 height 22
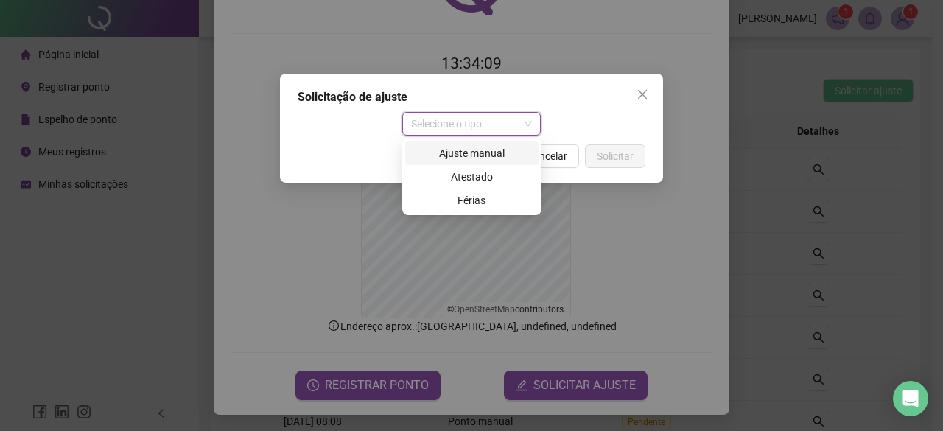
click at [479, 154] on div "Ajuste manual" at bounding box center [472, 153] width 116 height 16
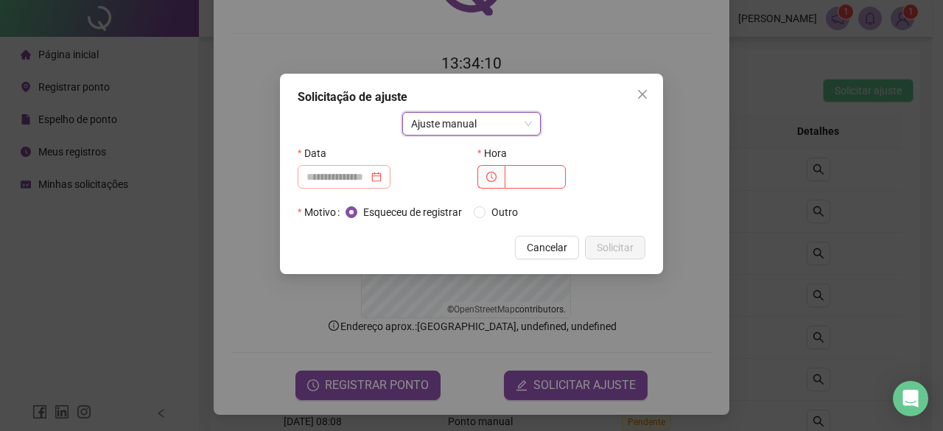
click at [390, 180] on div at bounding box center [344, 177] width 93 height 24
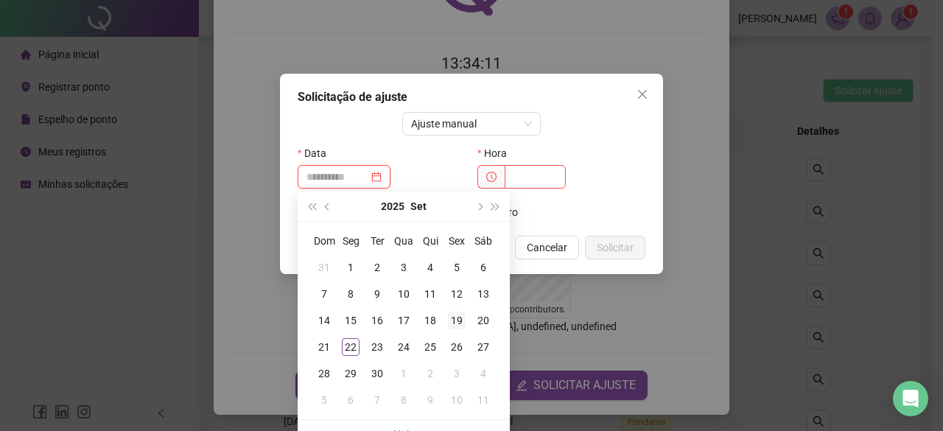
type input "**********"
click at [463, 321] on div "19" at bounding box center [457, 321] width 18 height 18
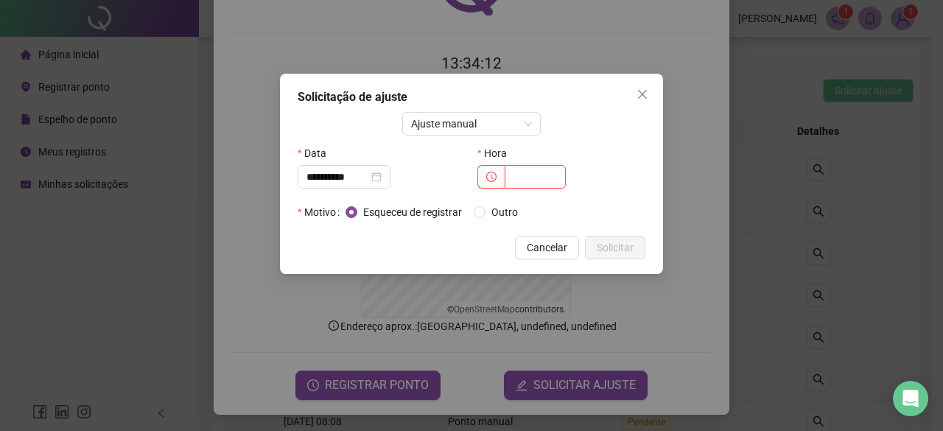
drag, startPoint x: 518, startPoint y: 172, endPoint x: 561, endPoint y: 175, distance: 43.6
click at [519, 172] on input "text" at bounding box center [535, 177] width 61 height 24
type input "*"
type input "*****"
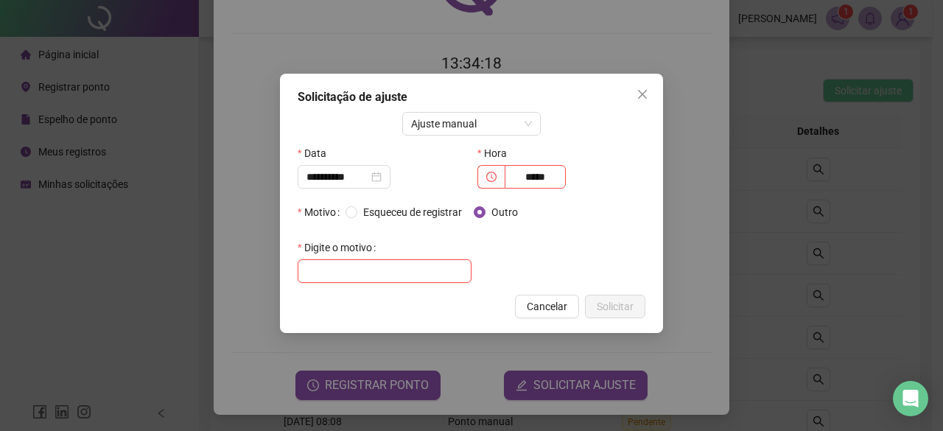
click at [410, 273] on input "text" at bounding box center [385, 271] width 174 height 24
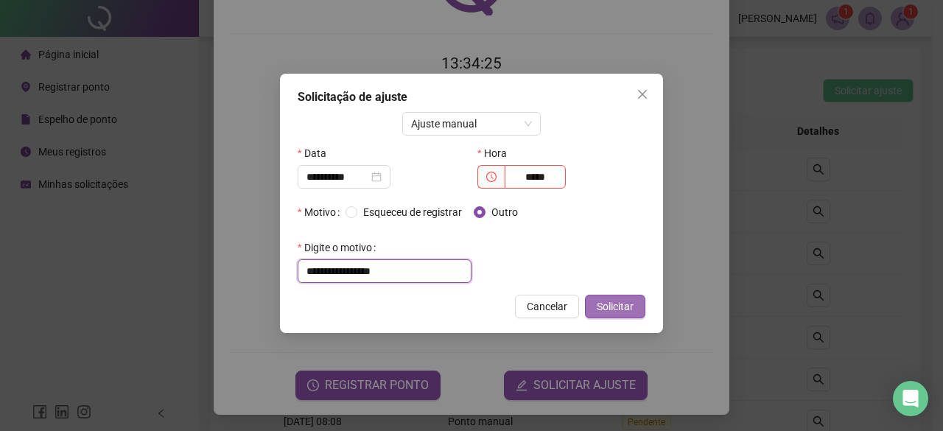
type input "**********"
click at [614, 308] on span "Solicitar" at bounding box center [615, 306] width 37 height 16
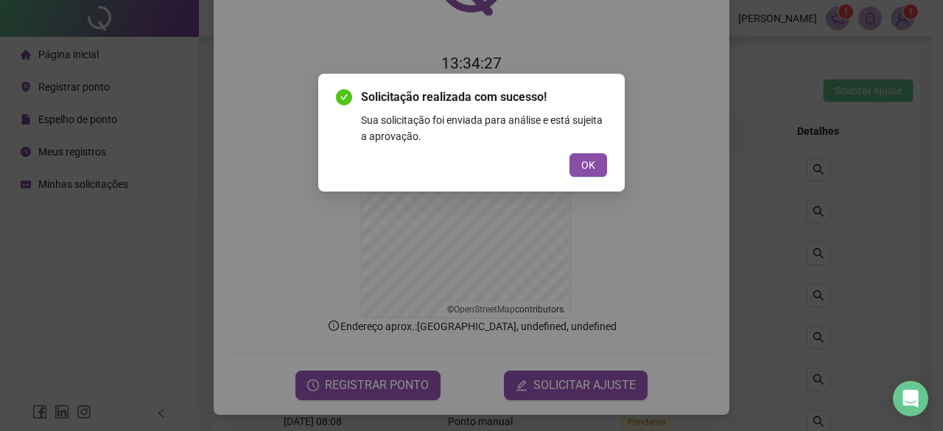
click at [591, 169] on span "OK" at bounding box center [588, 165] width 14 height 16
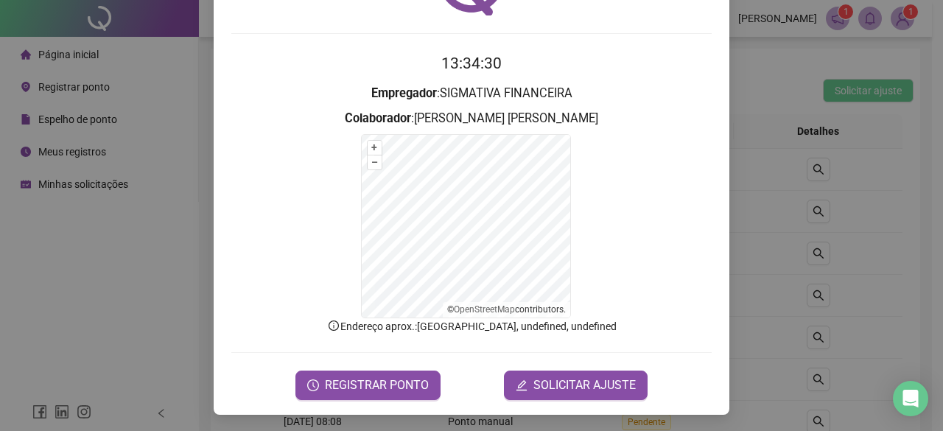
click at [99, 183] on div "Registro de ponto web 13:34:30 Empregador : SIGMATIVA FINANCEIRA Colaborador : …" at bounding box center [471, 215] width 943 height 431
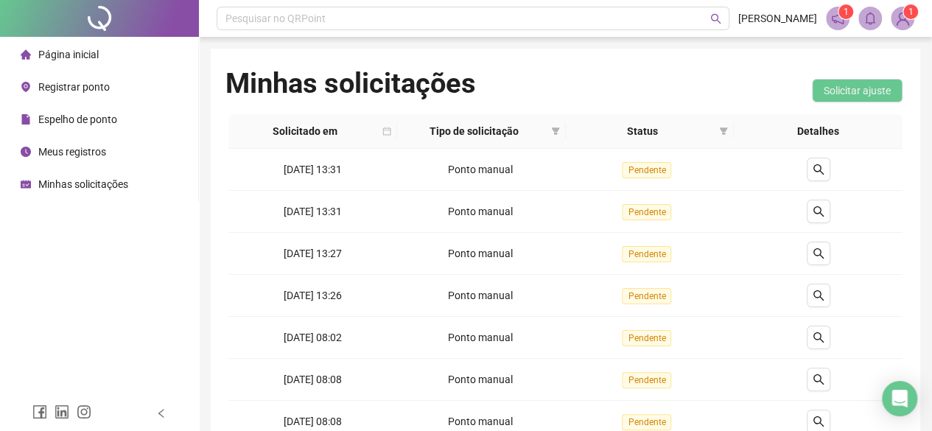
click at [99, 187] on span "Minhas solicitações" at bounding box center [83, 184] width 90 height 12
click at [563, 72] on div "Minhas solicitações Solicitar ajuste" at bounding box center [565, 90] width 680 height 48
